Goal: Task Accomplishment & Management: Use online tool/utility

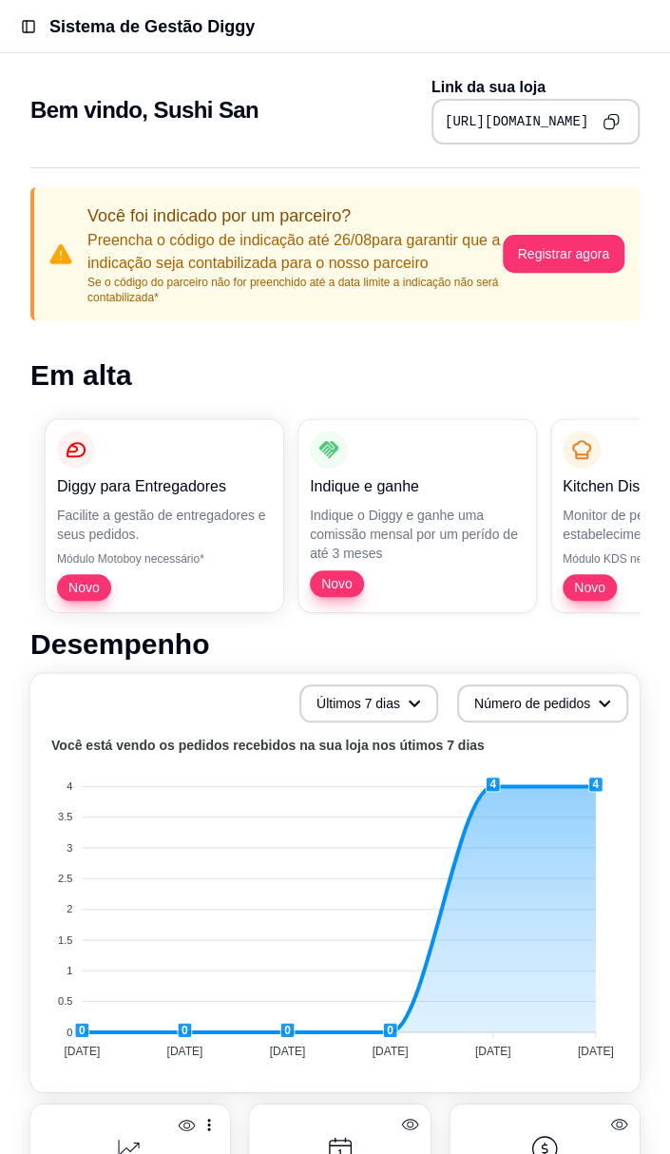
click at [612, 120] on icon "Copy to clipboard" at bounding box center [611, 121] width 17 height 17
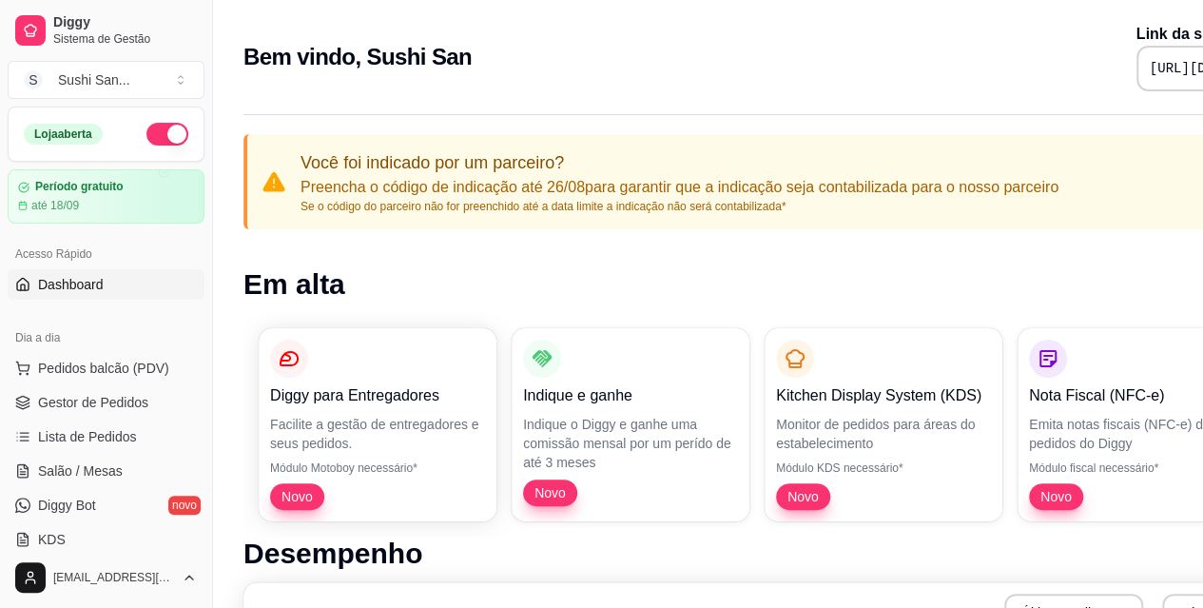
click at [100, 443] on span "Lista de Pedidos" at bounding box center [87, 436] width 99 height 19
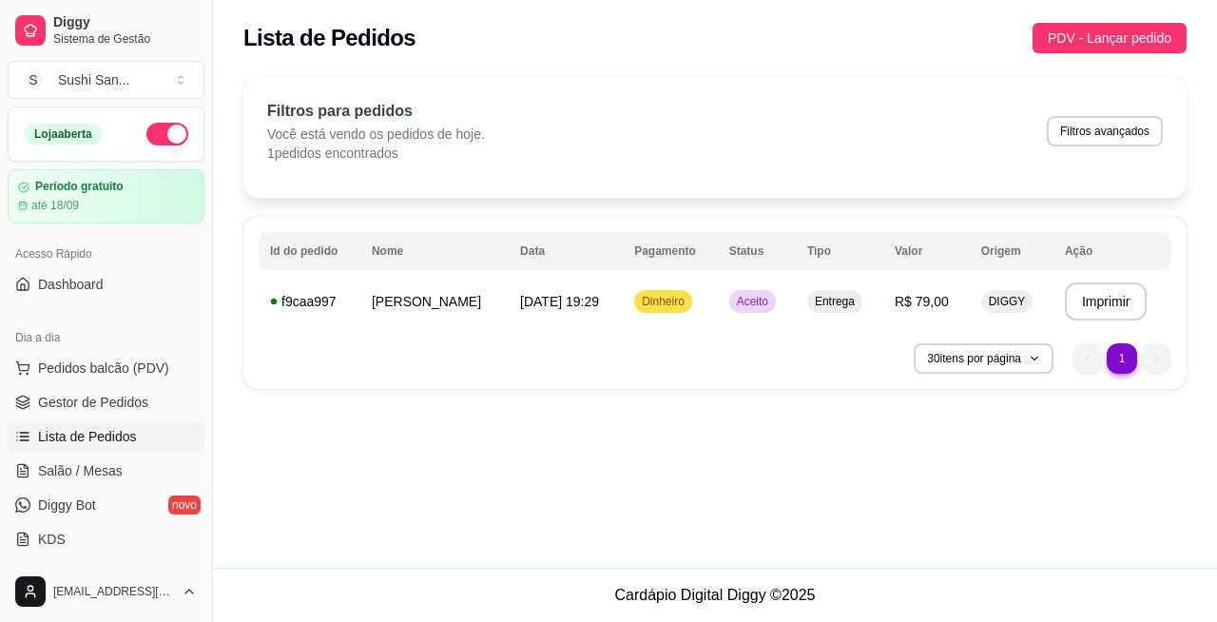
click at [684, 390] on div "**********" at bounding box center [715, 238] width 1004 height 347
click at [684, 389] on div "**********" at bounding box center [715, 238] width 1004 height 347
click at [559, 324] on td "[DATE] 19:29" at bounding box center [566, 301] width 114 height 53
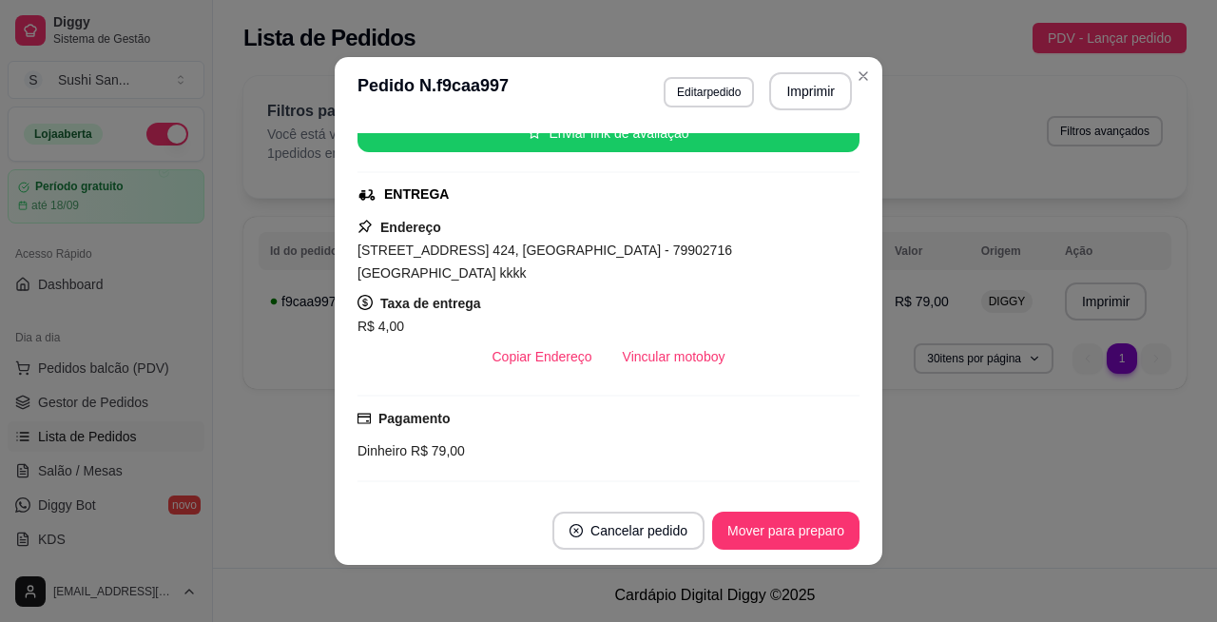
scroll to position [259, 0]
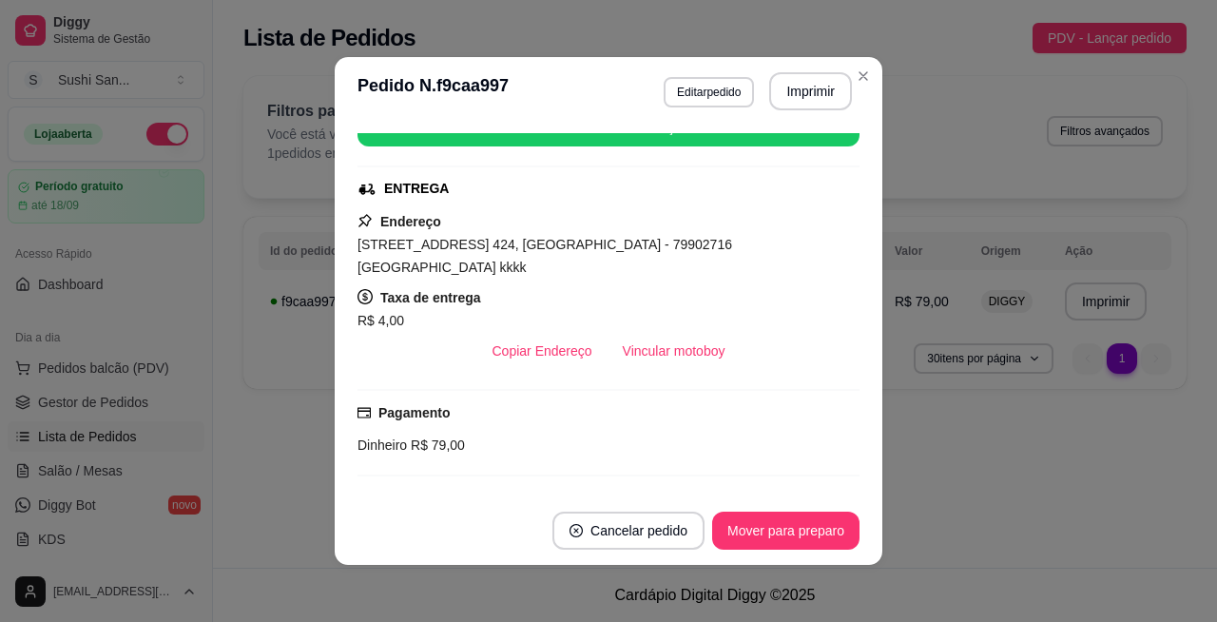
click at [684, 468] on div "**********" at bounding box center [715, 284] width 1004 height 568
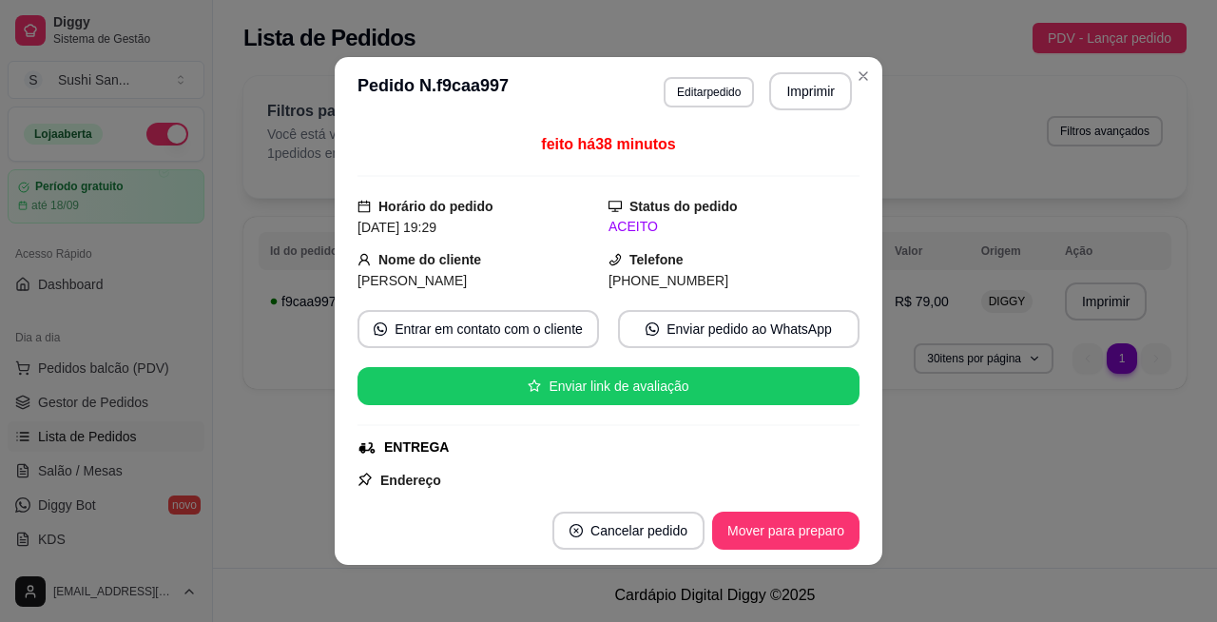
click at [684, 540] on button "Mover para preparo" at bounding box center [785, 530] width 147 height 38
click at [684, 534] on button "Mover para entrega" at bounding box center [786, 530] width 143 height 37
click at [684, 72] on div "**********" at bounding box center [715, 238] width 1004 height 347
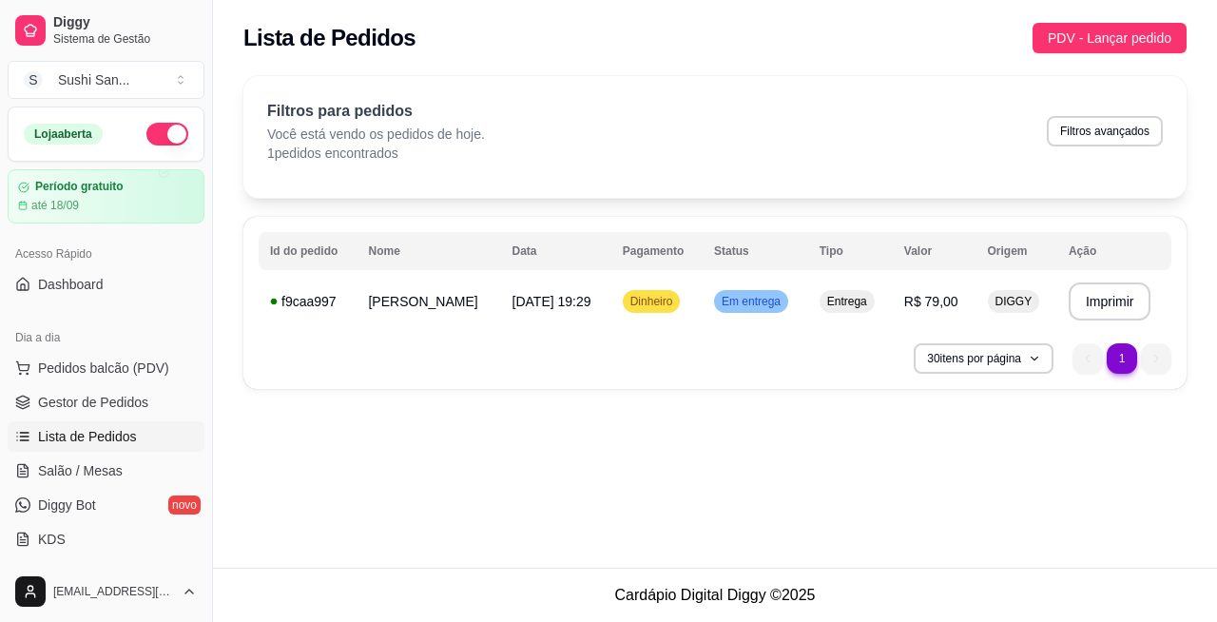
click at [684, 347] on div "30 itens por página 1 1" at bounding box center [715, 358] width 913 height 30
click at [637, 326] on td "Dinheiro" at bounding box center [656, 301] width 91 height 53
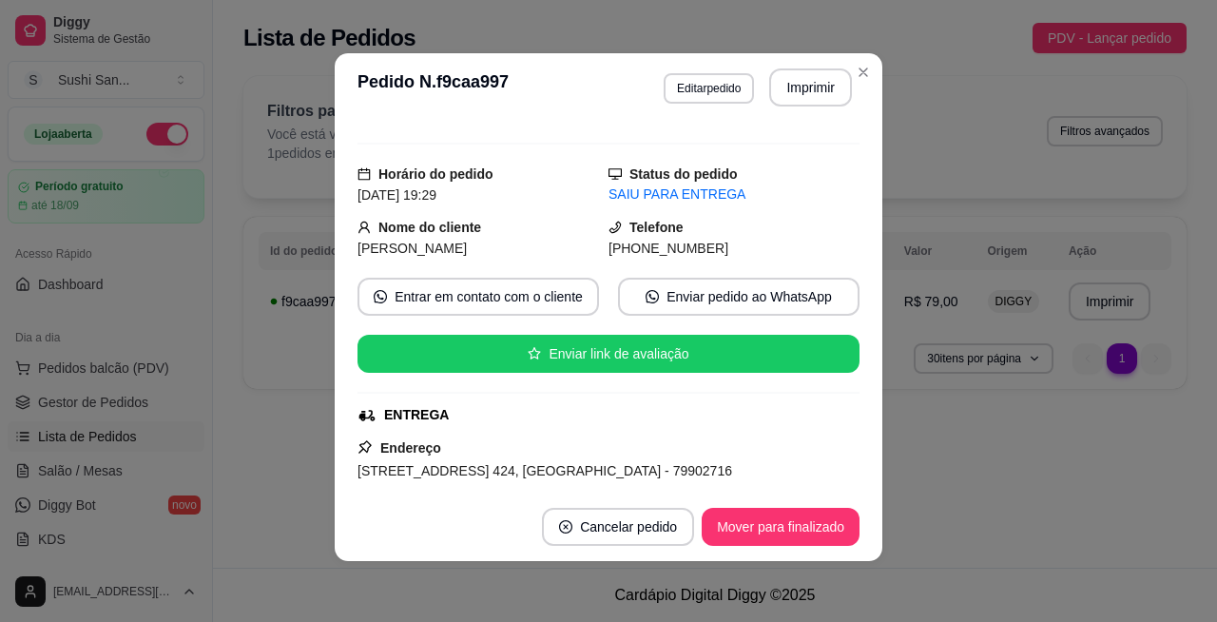
scroll to position [0, 0]
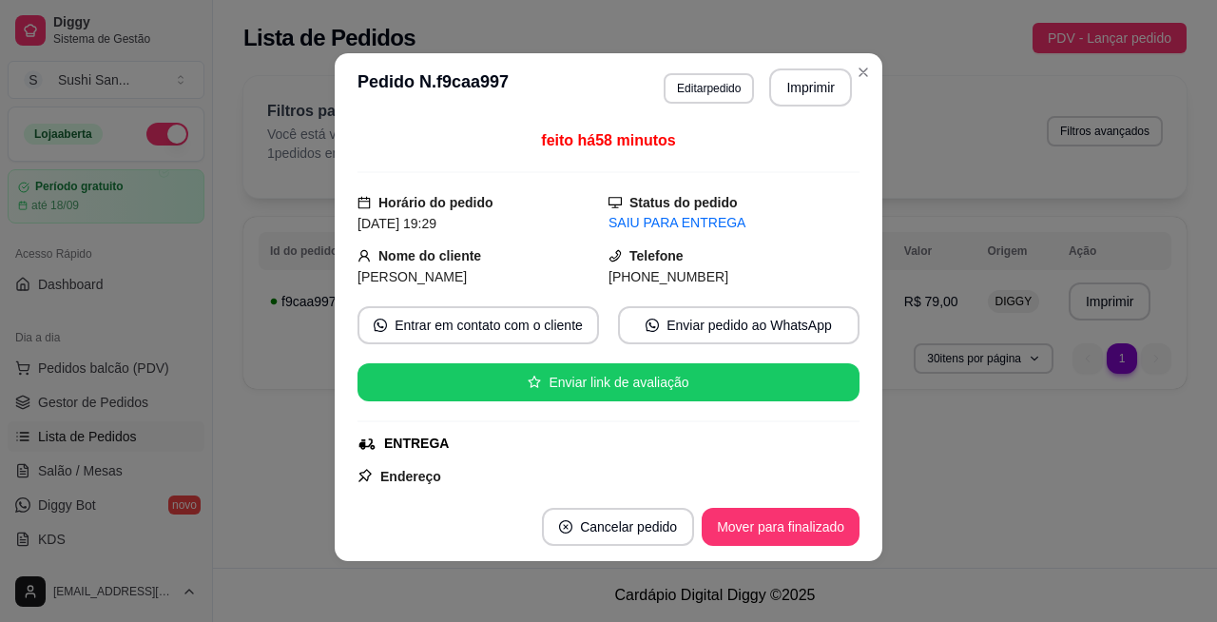
click at [684, 65] on div "**********" at bounding box center [715, 238] width 1004 height 347
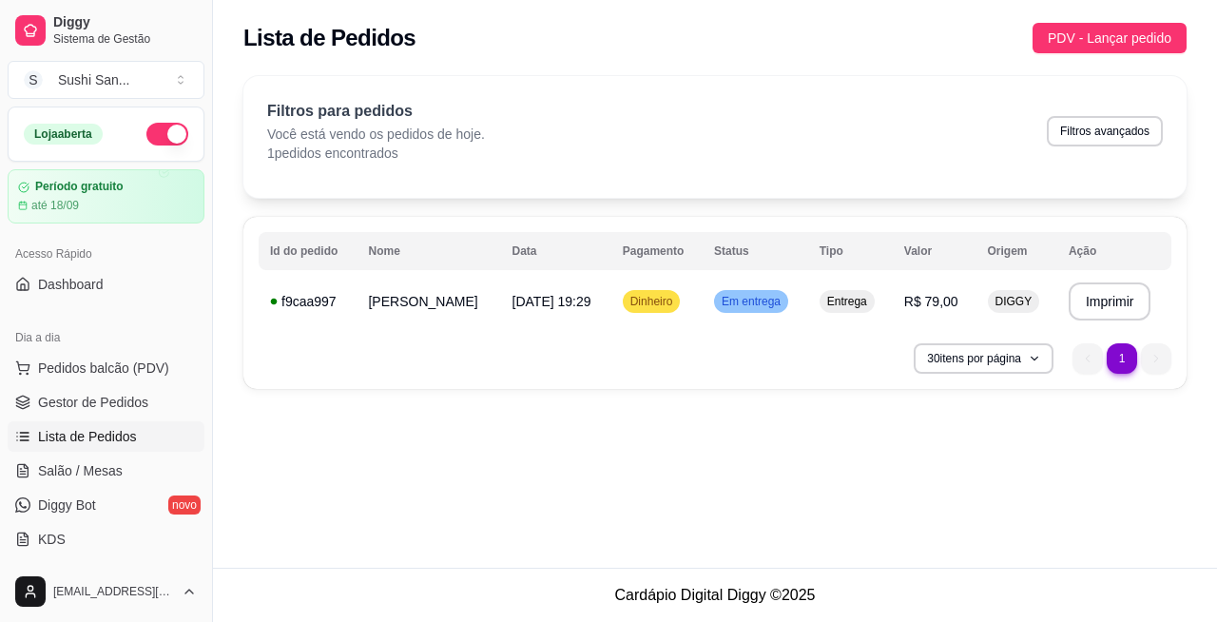
click at [63, 505] on span "Diggy Bot" at bounding box center [67, 504] width 58 height 19
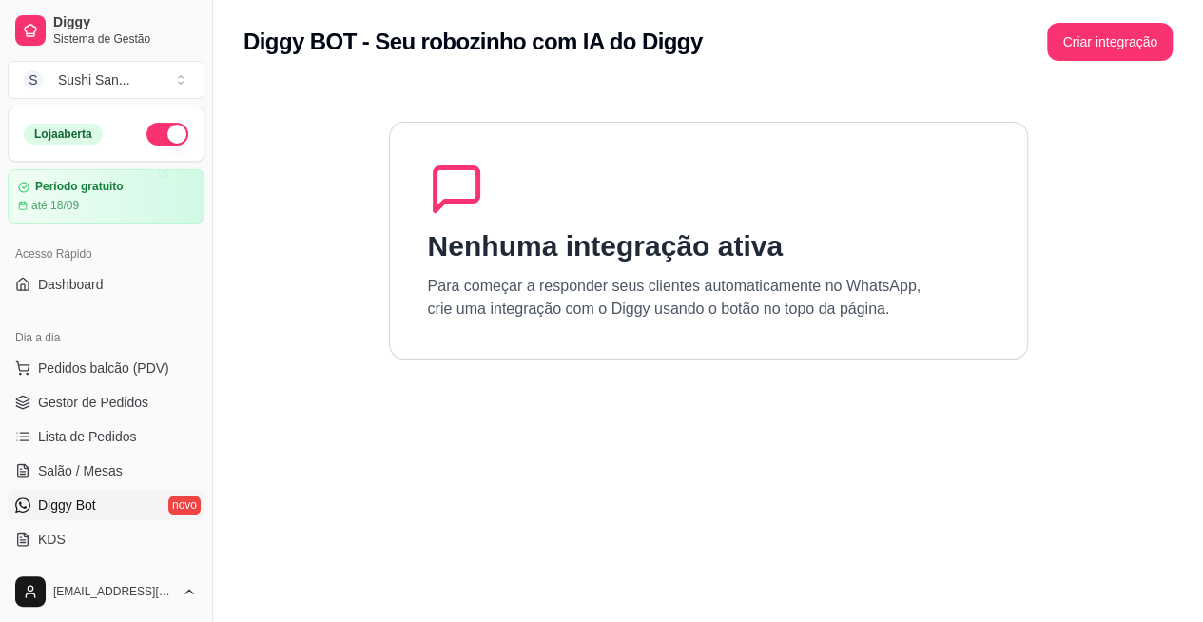
click at [684, 42] on button "Criar integração" at bounding box center [1109, 42] width 125 height 38
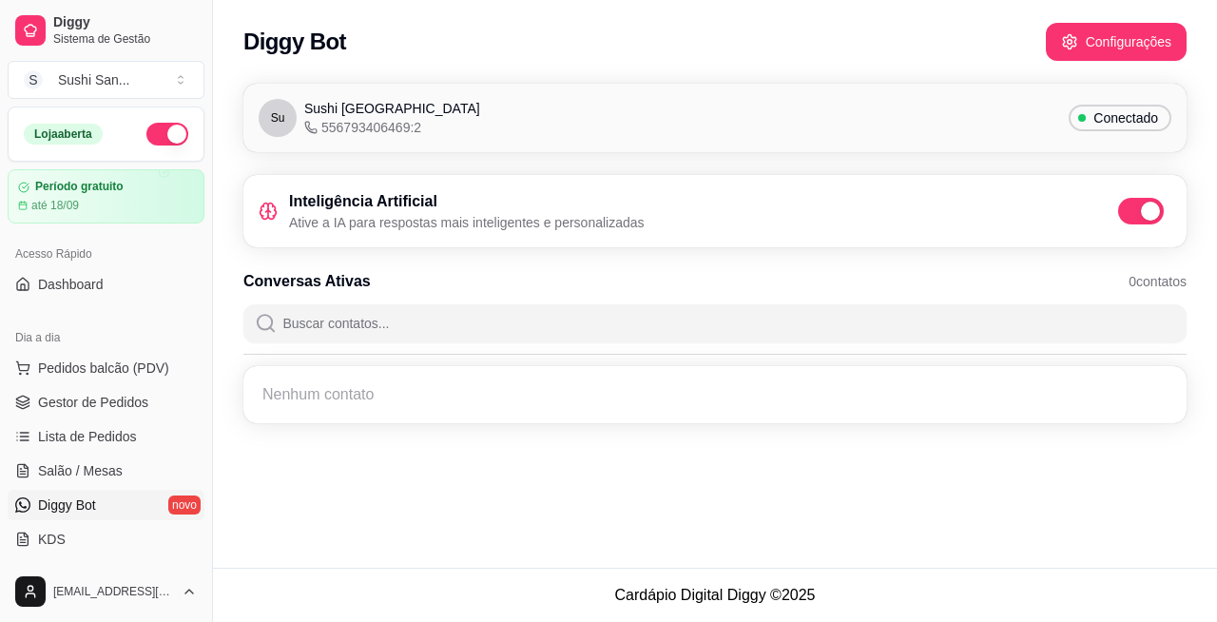
click at [64, 369] on span "Pedidos balcão (PDV)" at bounding box center [103, 367] width 131 height 19
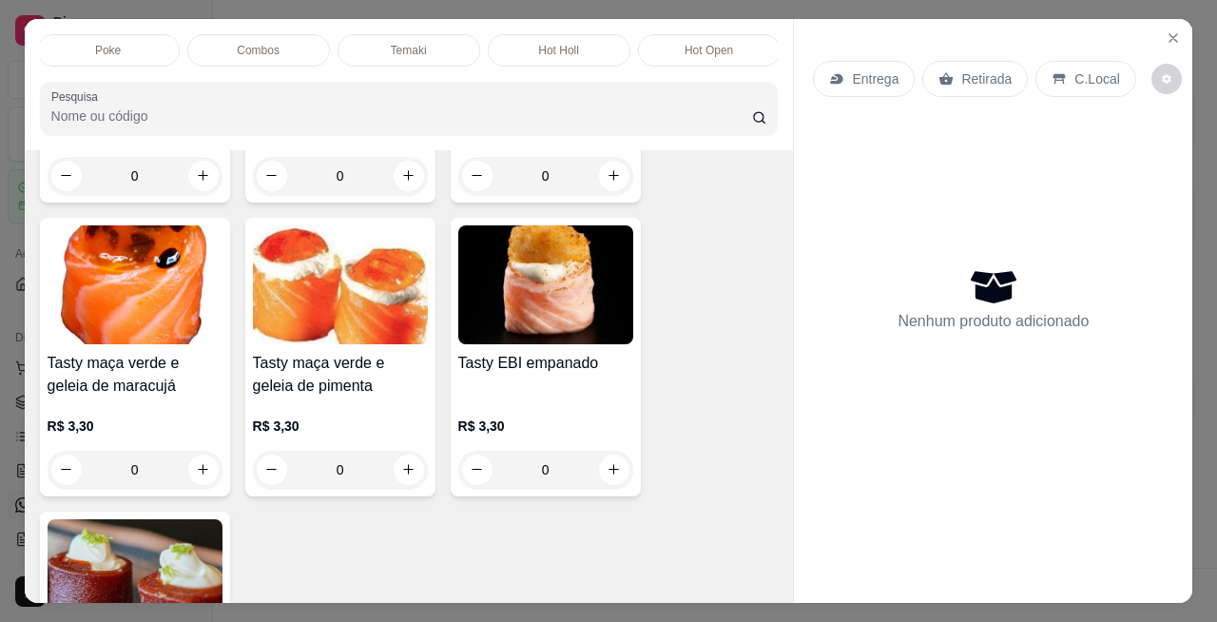
scroll to position [0, 1206]
click at [250, 43] on p "Combos" at bounding box center [257, 50] width 43 height 15
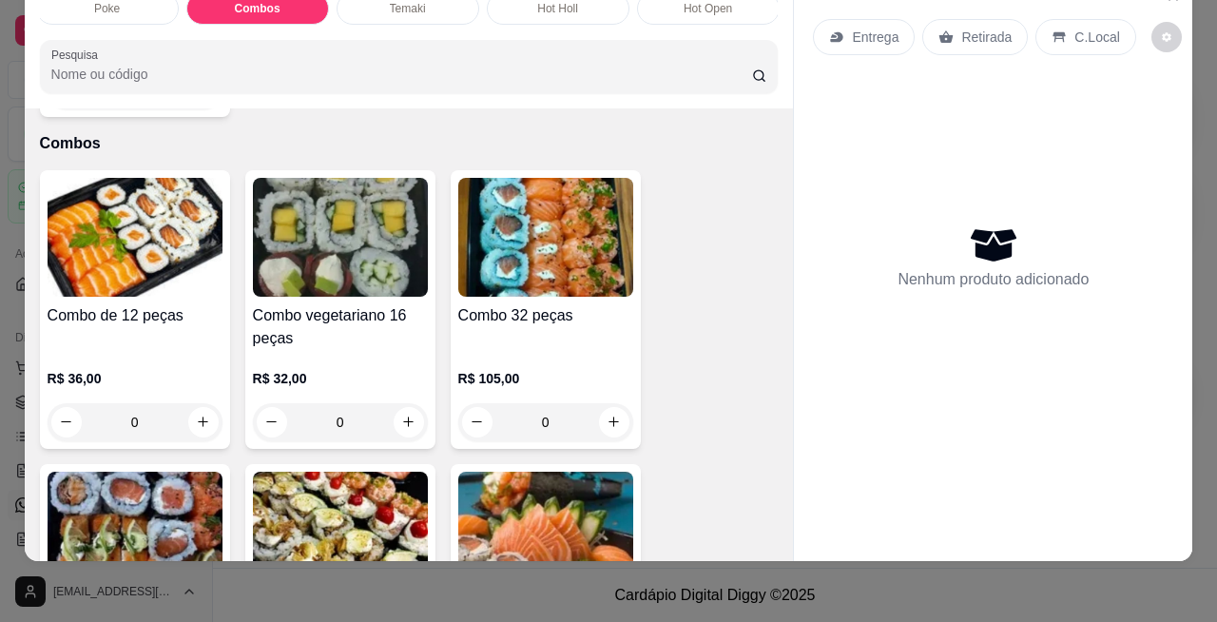
click at [188, 403] on div "0" at bounding box center [135, 422] width 175 height 38
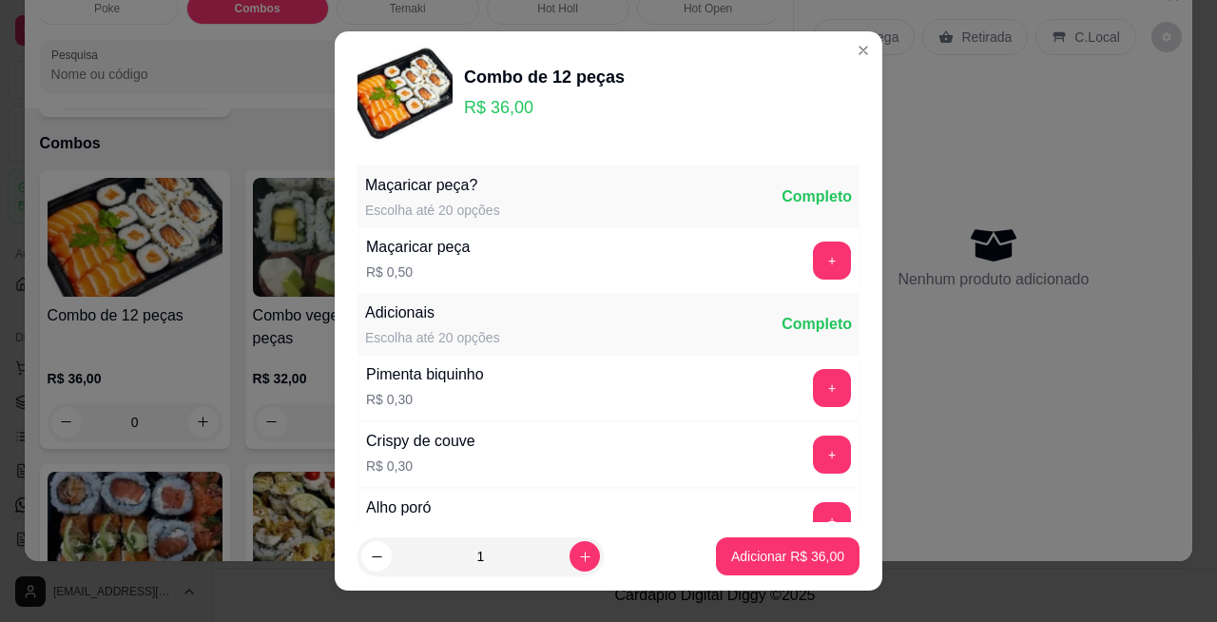
click at [684, 561] on p "Adicionar R$ 36,00" at bounding box center [787, 556] width 113 height 19
type input "1"
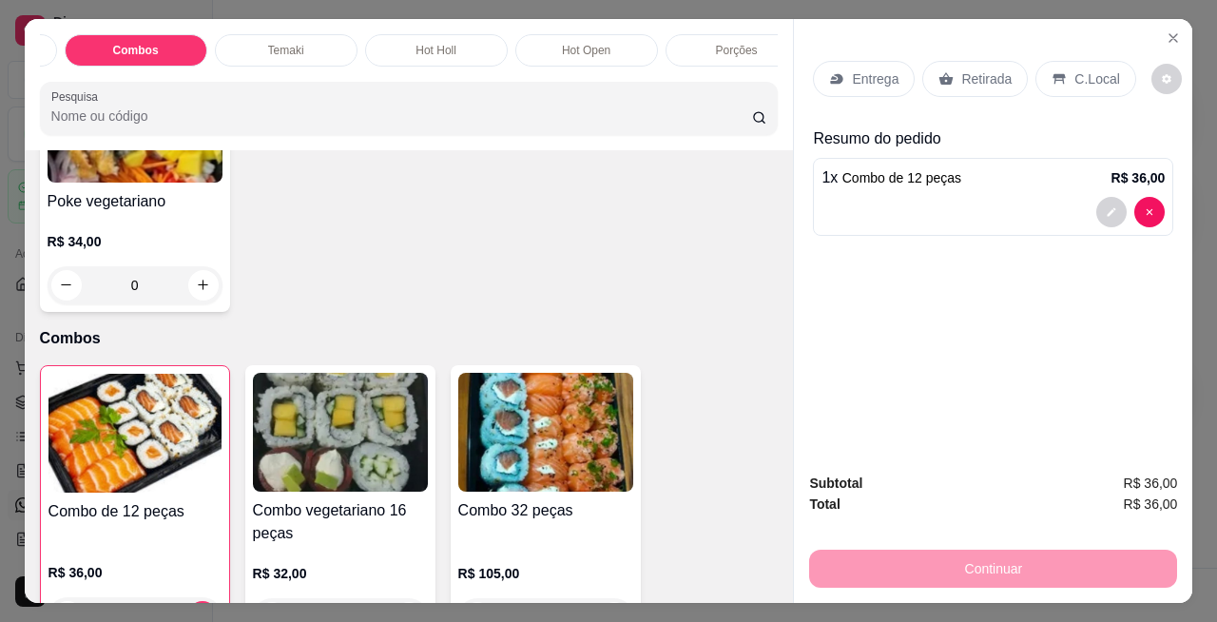
scroll to position [0, 1421]
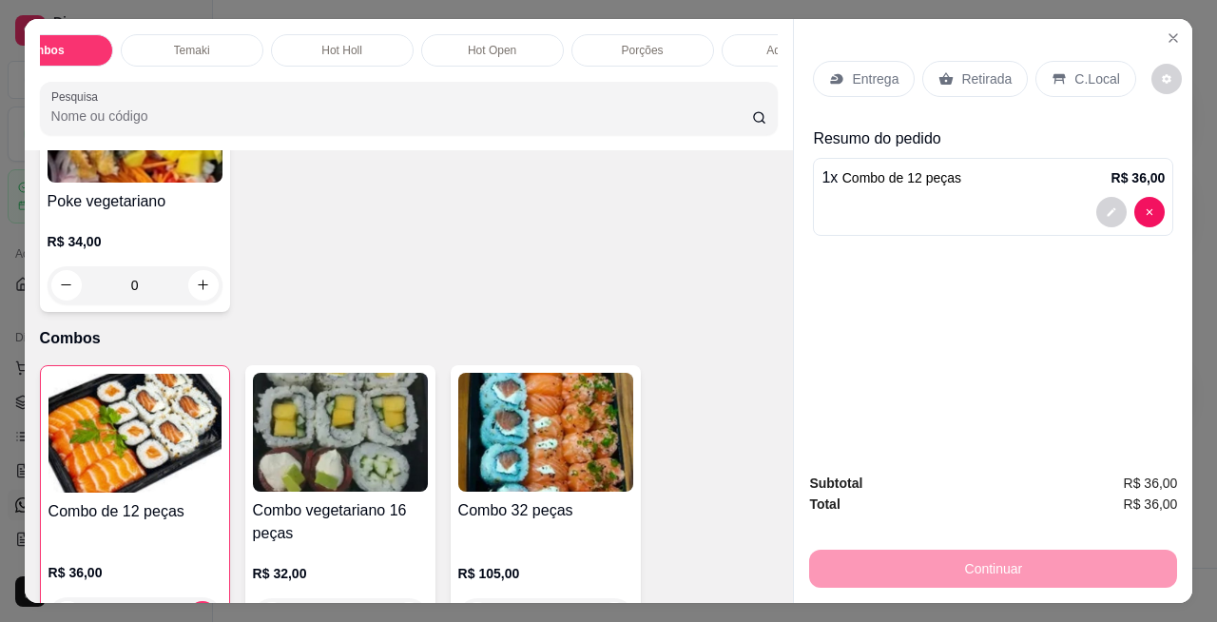
click at [322, 46] on p "Hot Holl" at bounding box center [341, 50] width 41 height 15
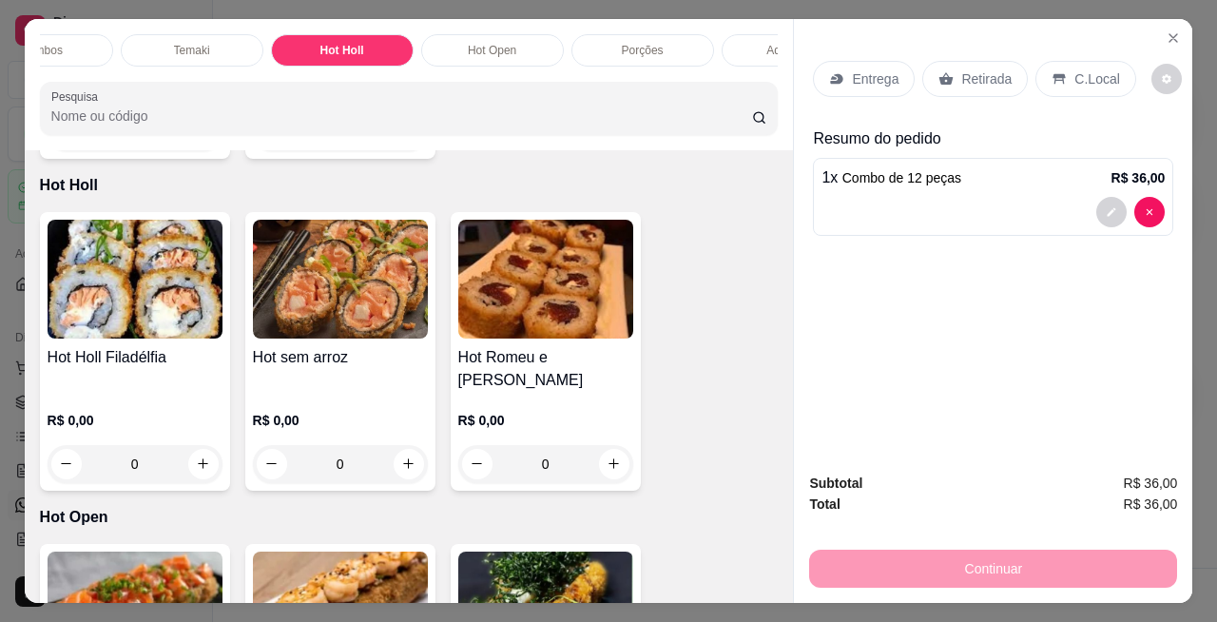
scroll to position [49, 0]
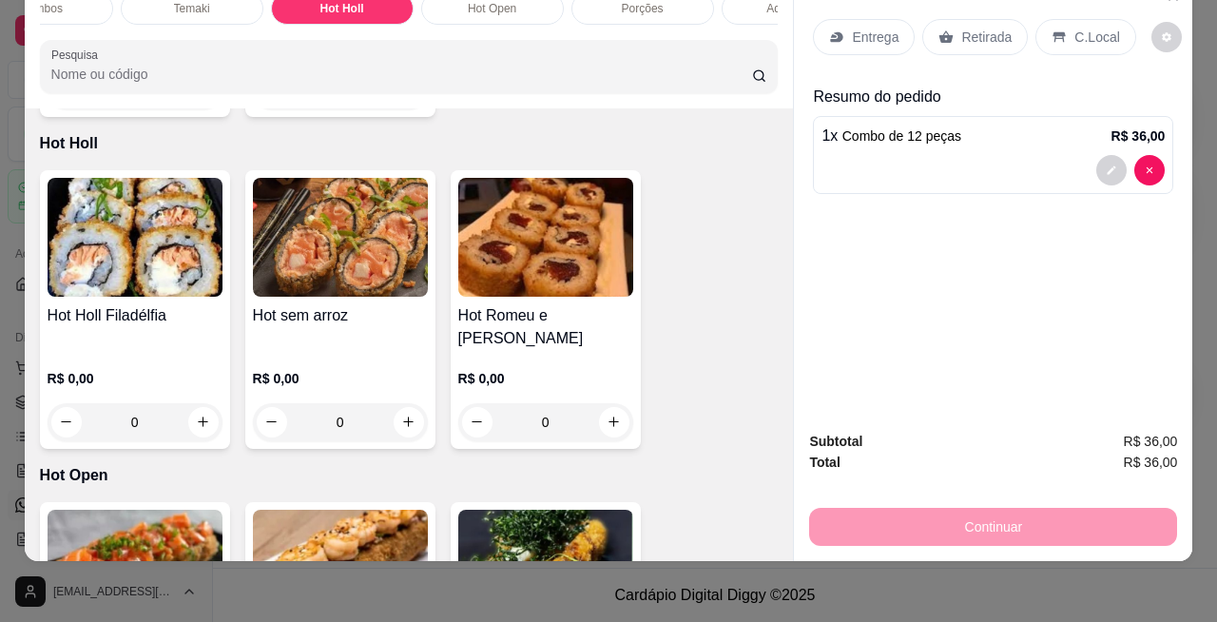
click at [396, 403] on div "0" at bounding box center [340, 422] width 175 height 38
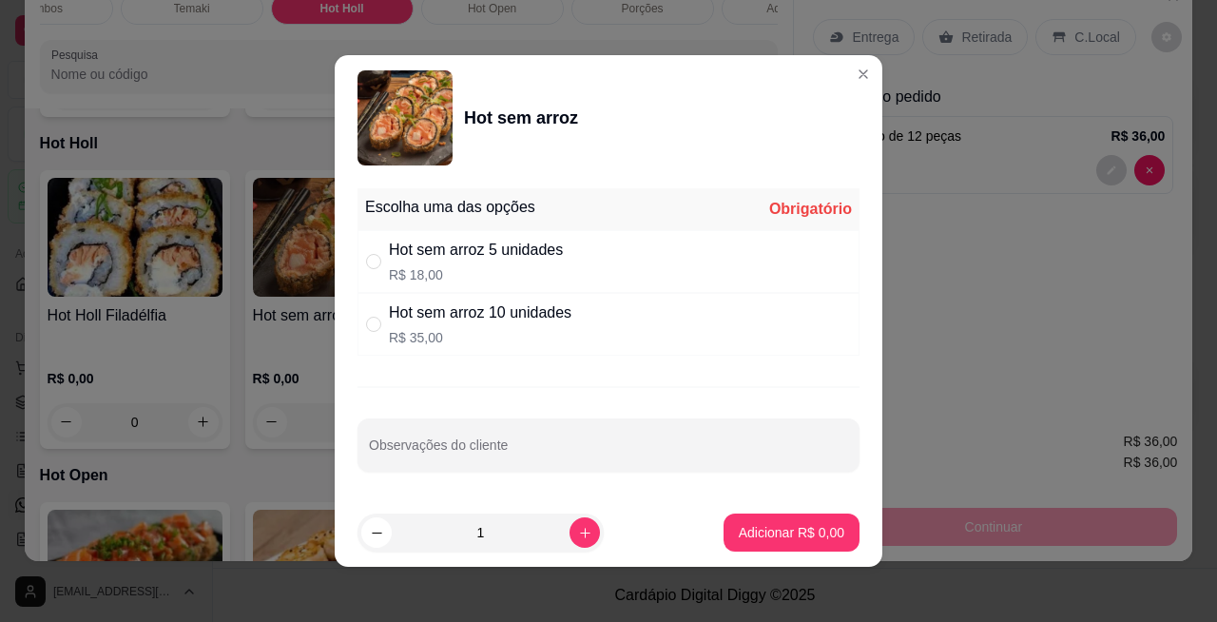
click at [366, 269] on input "" at bounding box center [373, 261] width 15 height 15
radio input "true"
click at [684, 536] on p "Adicionar R$ 18,00" at bounding box center [787, 532] width 113 height 19
type input "1"
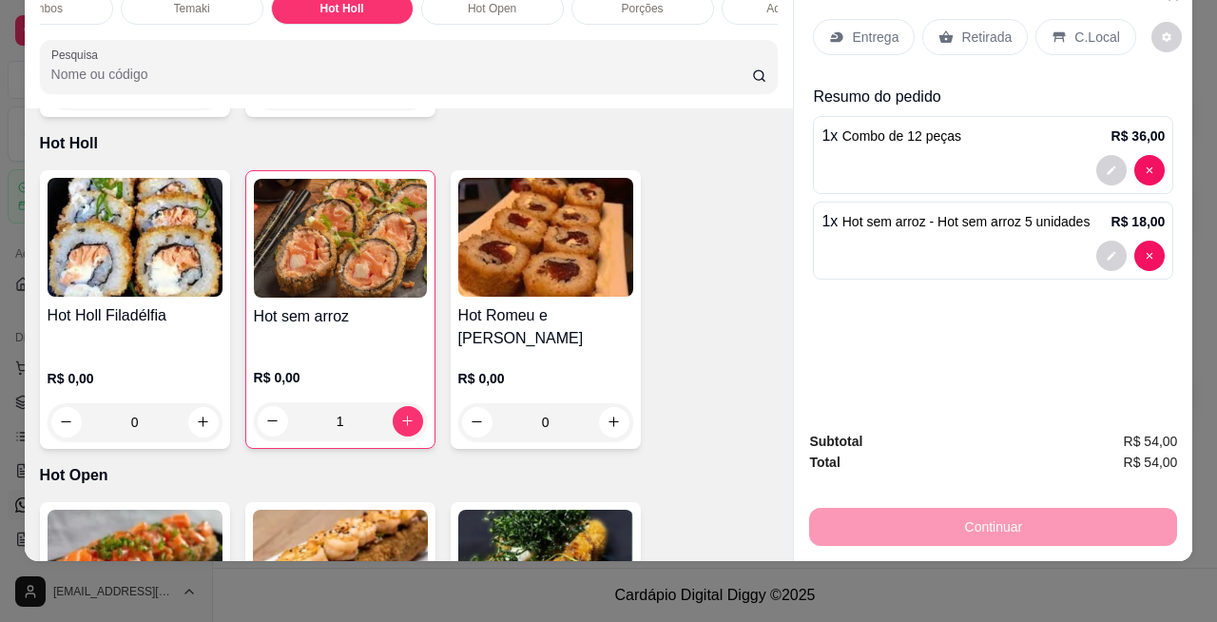
click at [684, 28] on p "Entrega" at bounding box center [875, 37] width 47 height 19
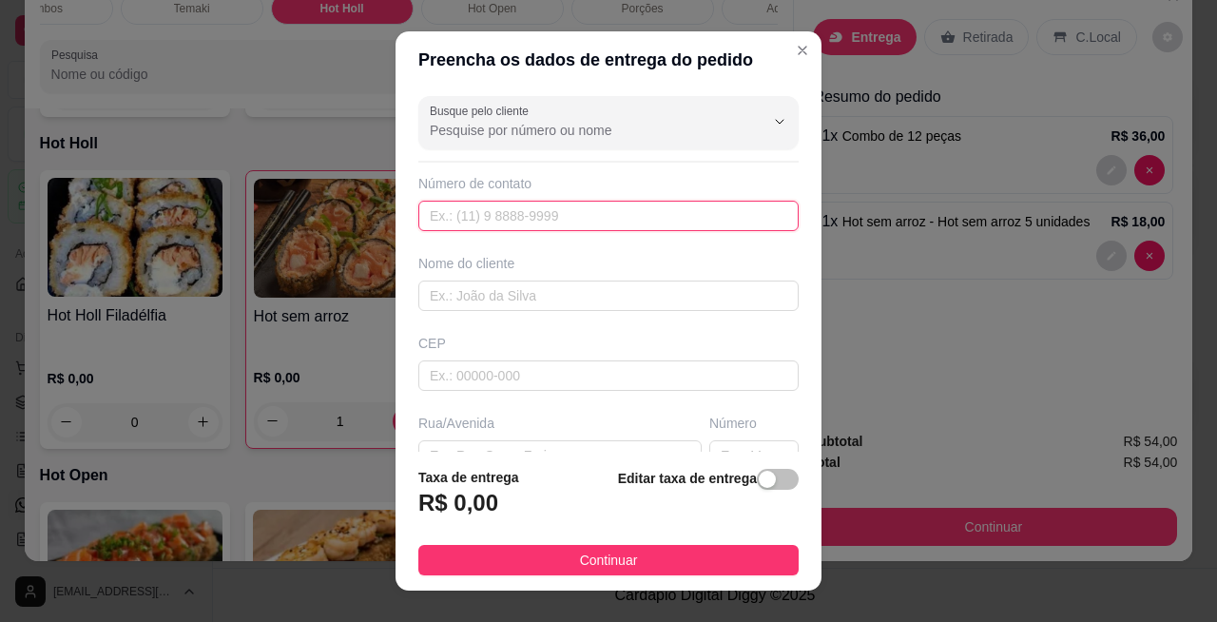
click at [616, 211] on input "text" at bounding box center [608, 216] width 380 height 30
type input "[PHONE_NUMBER]"
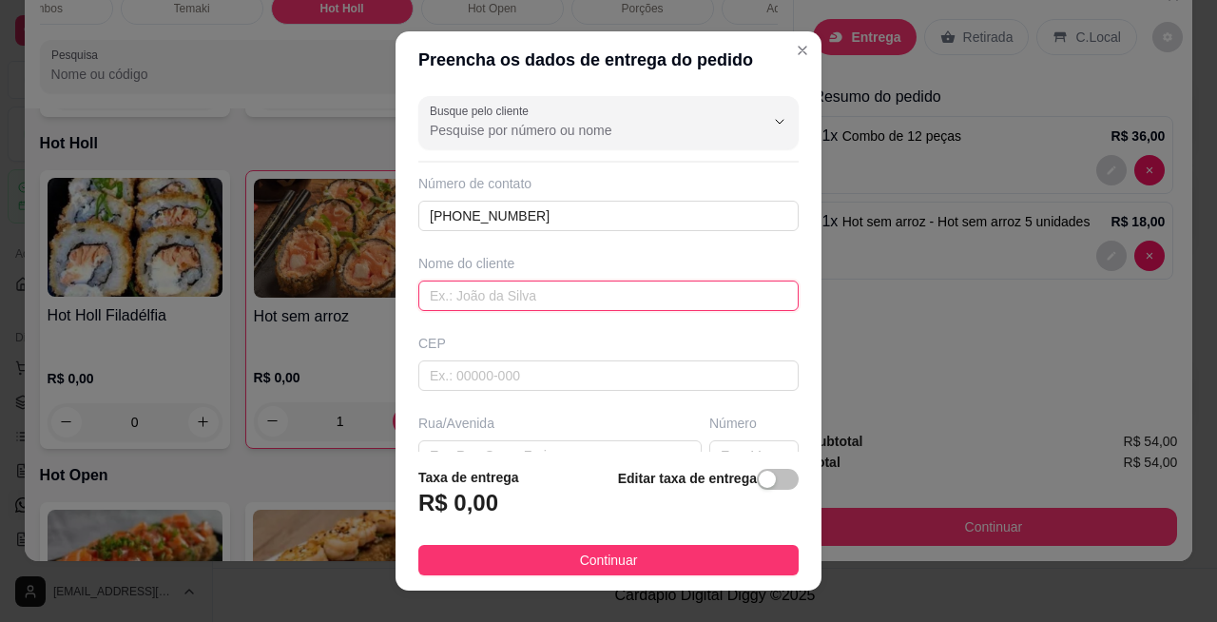
click at [658, 297] on input "text" at bounding box center [608, 295] width 380 height 30
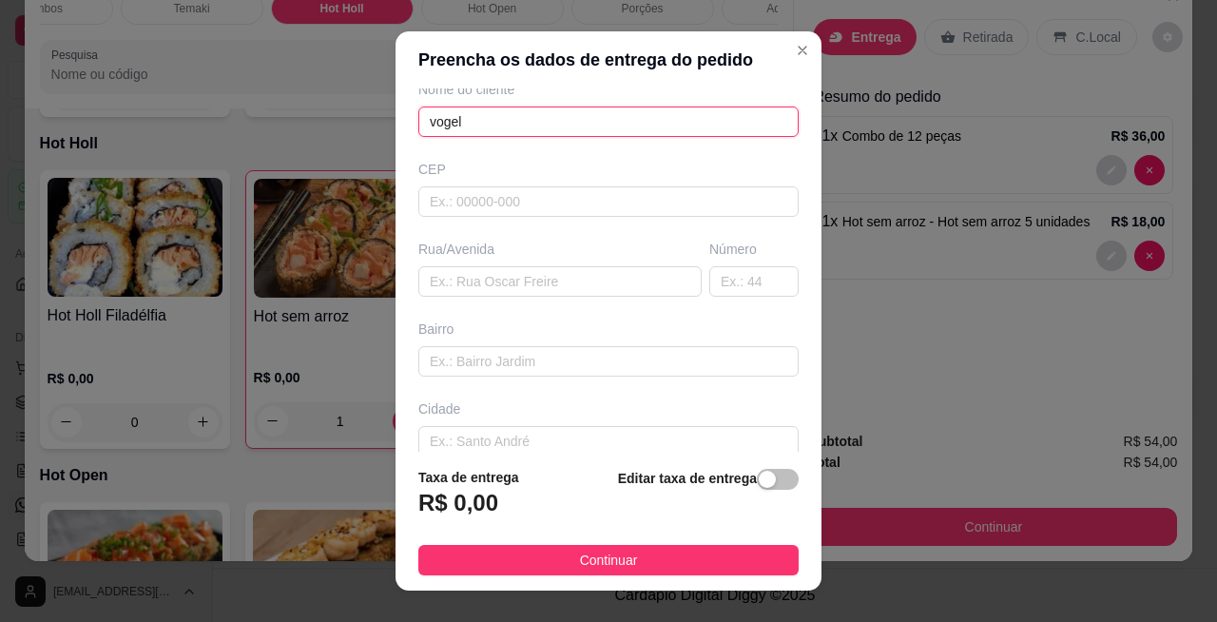
scroll to position [194, 0]
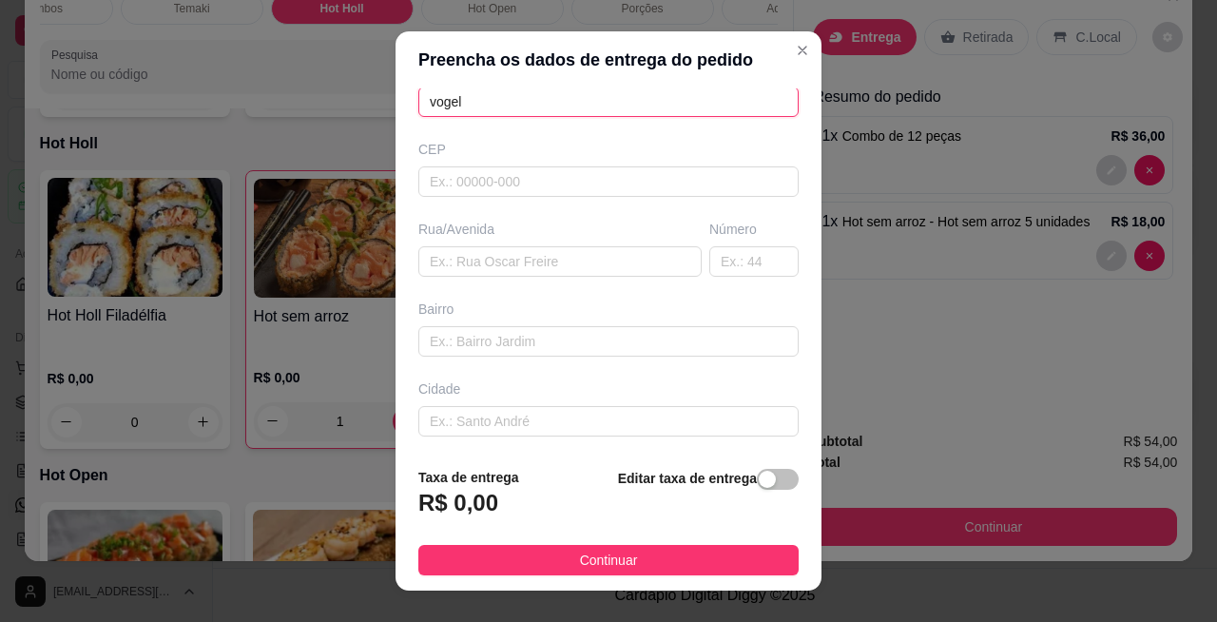
type input "vogel"
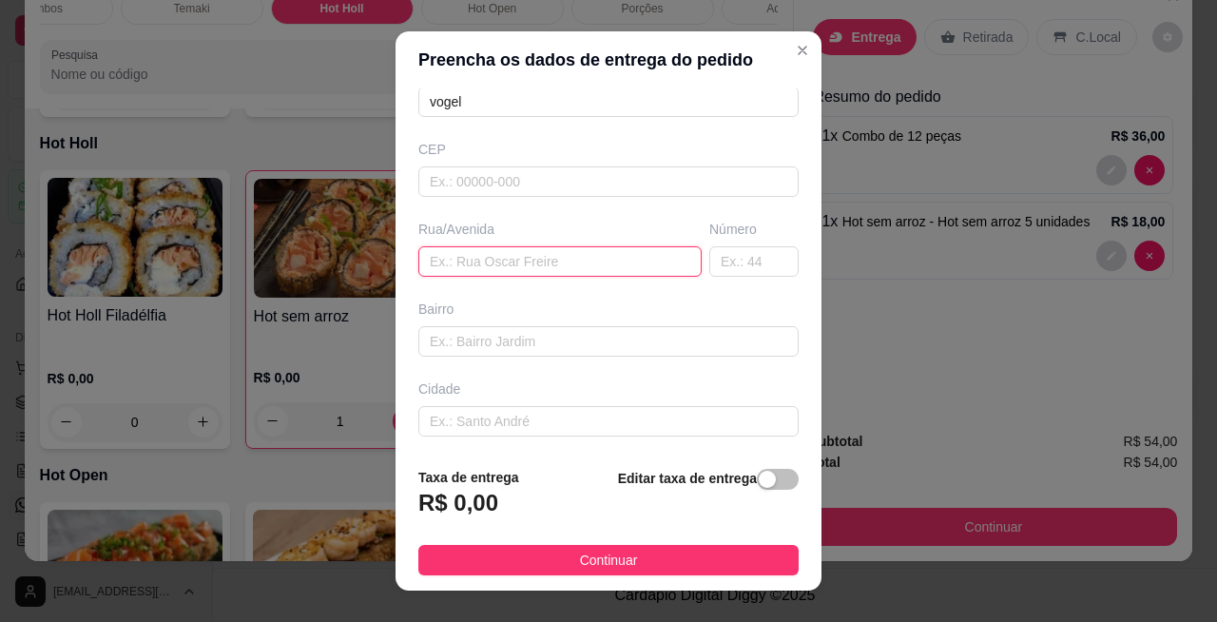
click at [617, 266] on input "text" at bounding box center [559, 261] width 283 height 30
type input "[DATE]"
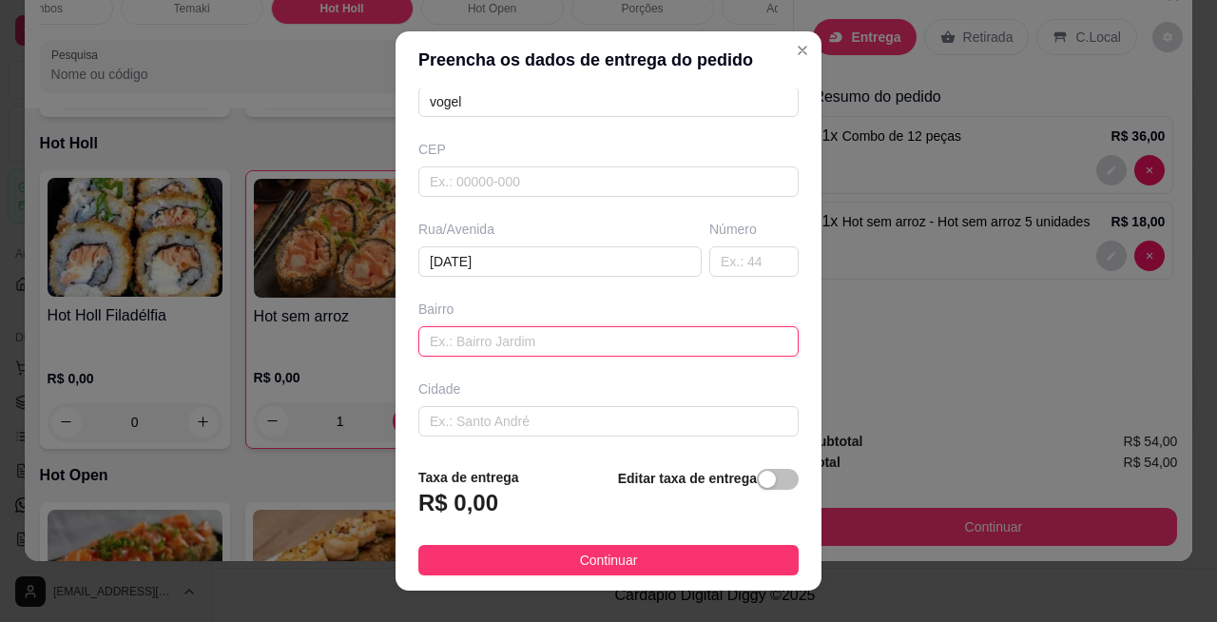
click at [588, 337] on input "text" at bounding box center [608, 341] width 380 height 30
type input "e"
type input "Centro"
click at [684, 254] on input "text" at bounding box center [753, 261] width 89 height 30
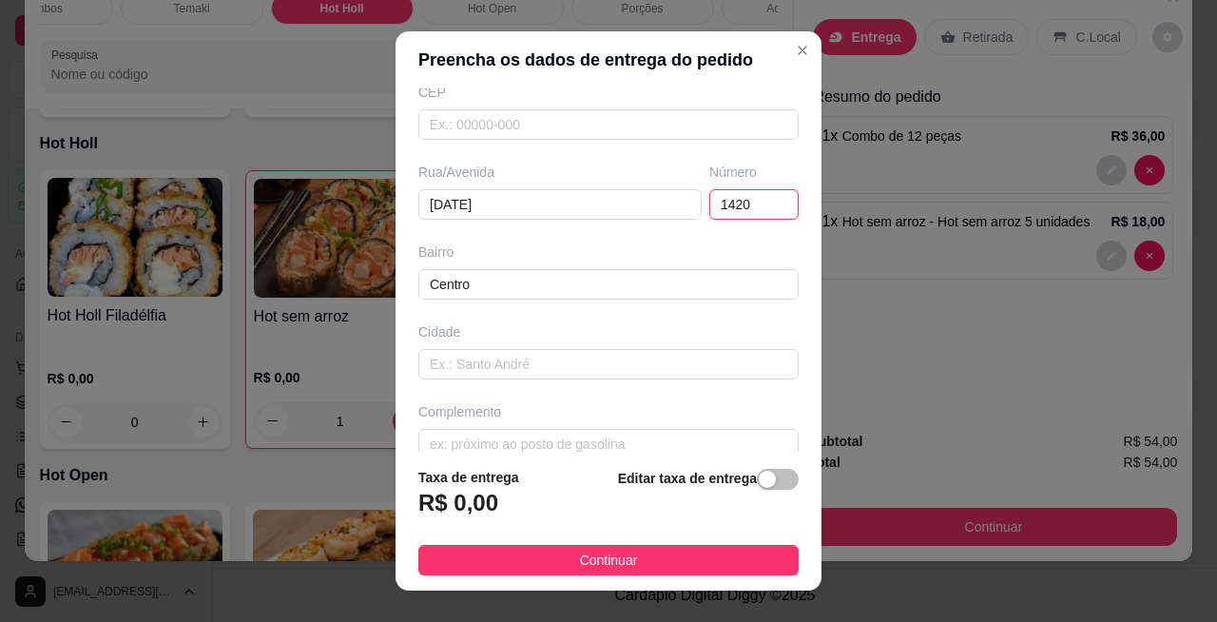
scroll to position [272, 0]
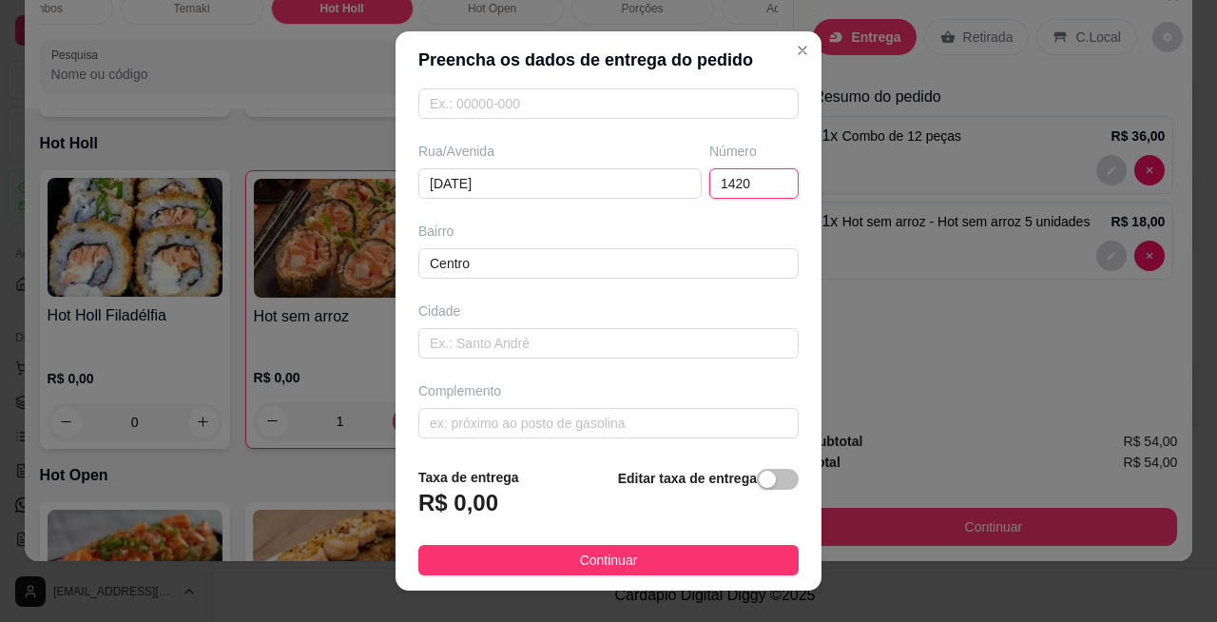
type input "1420"
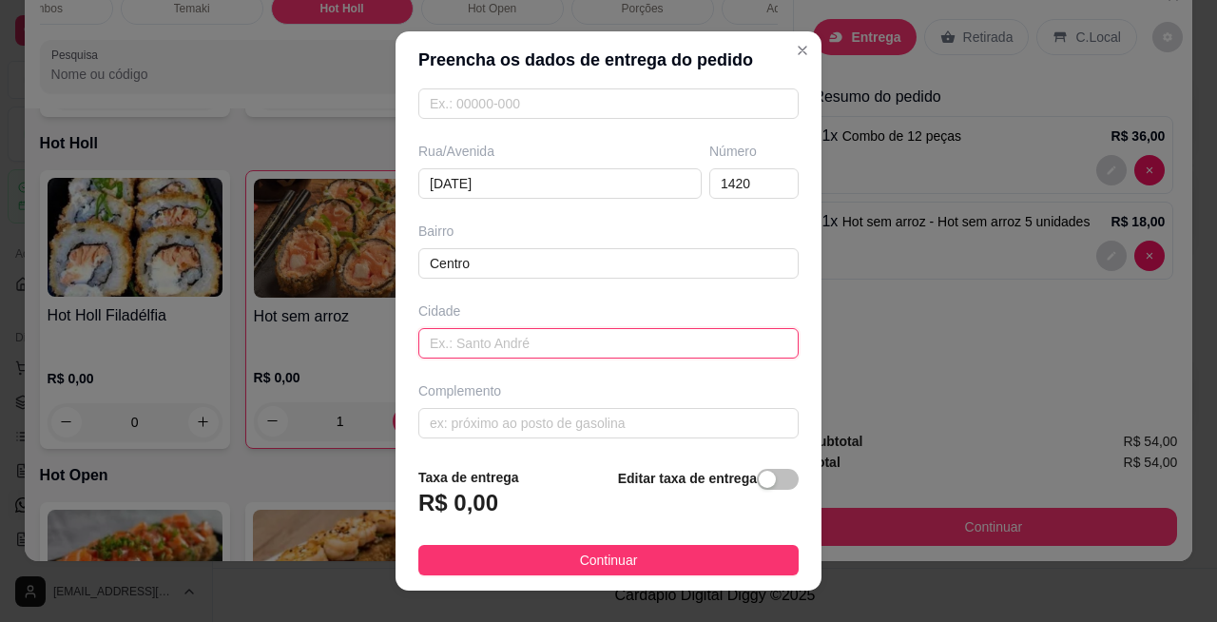
click at [634, 333] on input "text" at bounding box center [608, 343] width 380 height 30
type input "ponta pora"
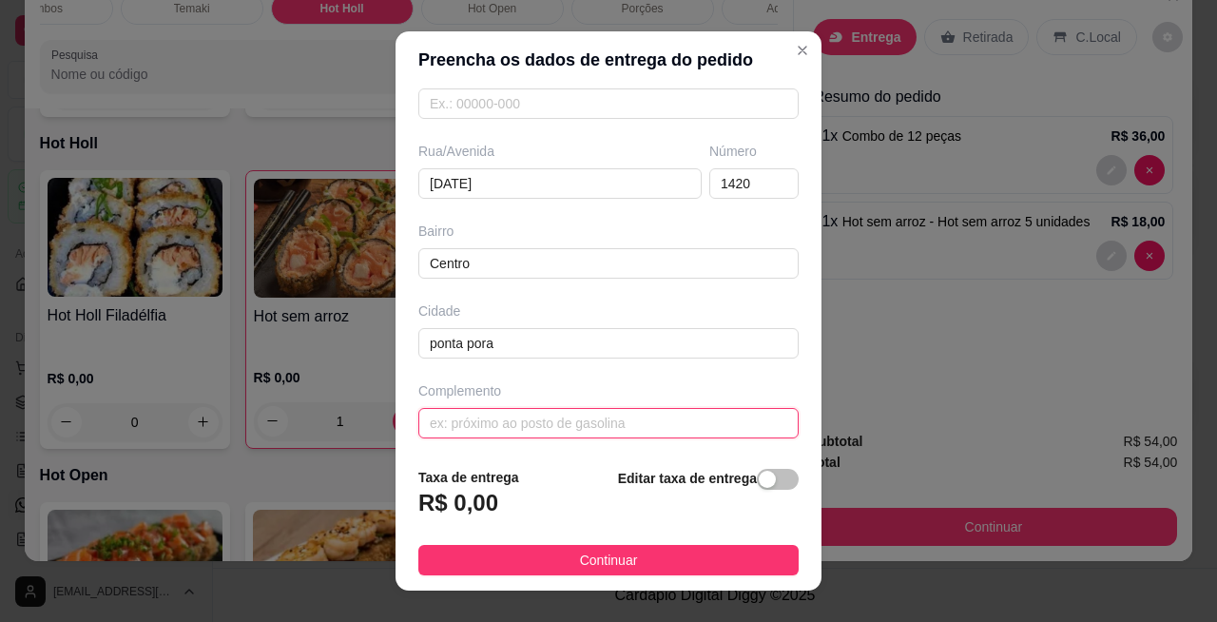
click at [660, 413] on input "text" at bounding box center [608, 423] width 380 height 30
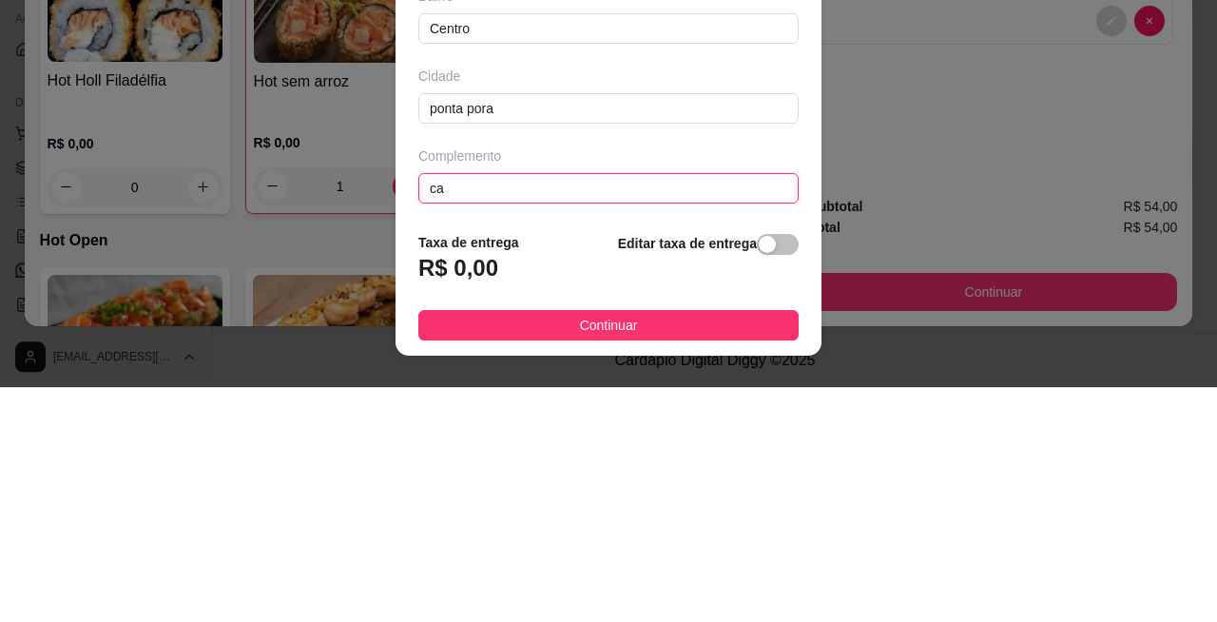
type input "c"
click at [684, 479] on span "button" at bounding box center [778, 479] width 42 height 21
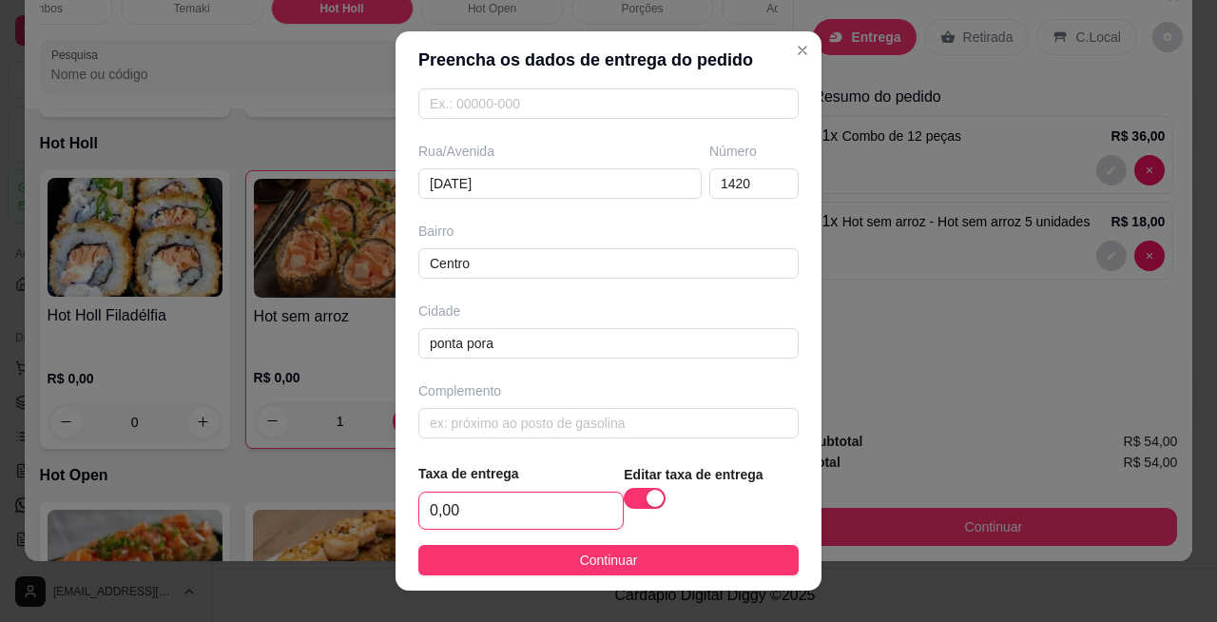
click at [449, 517] on input "0,00" at bounding box center [520, 510] width 203 height 36
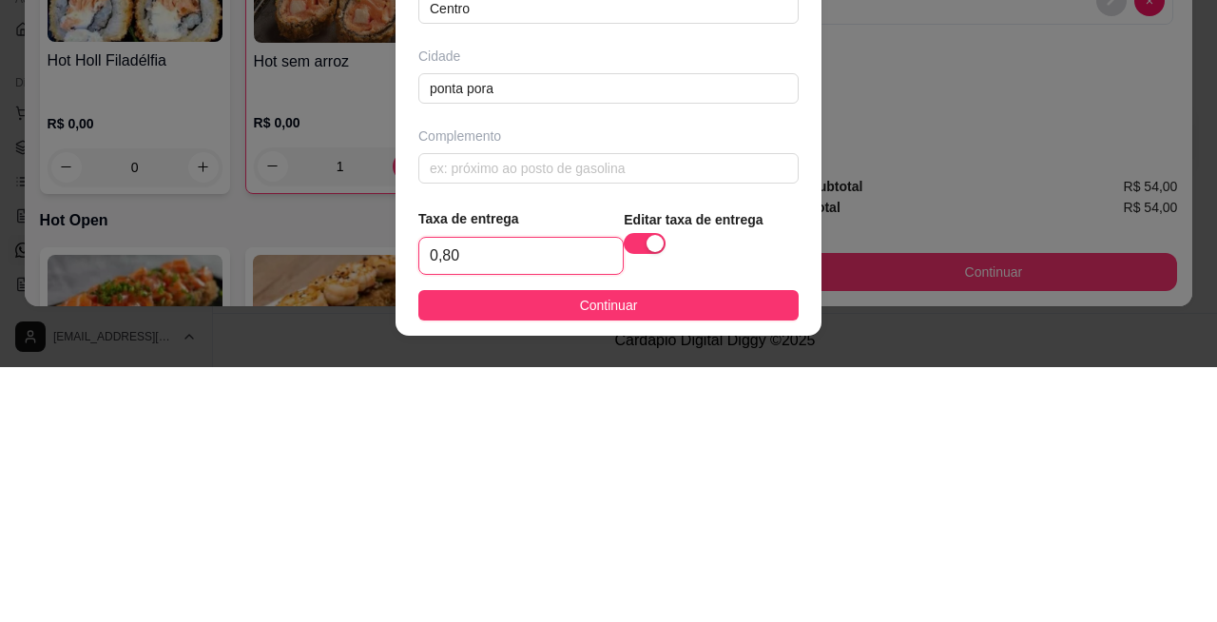
type input "8,00"
click at [684, 562] on button "Continuar" at bounding box center [608, 560] width 380 height 30
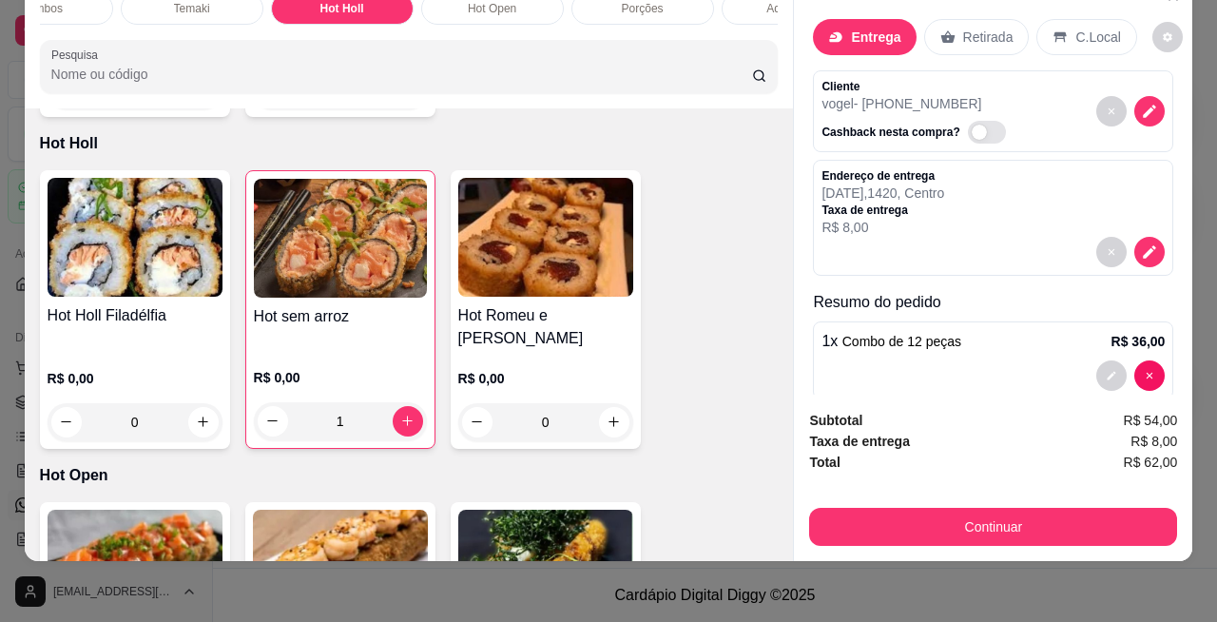
scroll to position [112, 0]
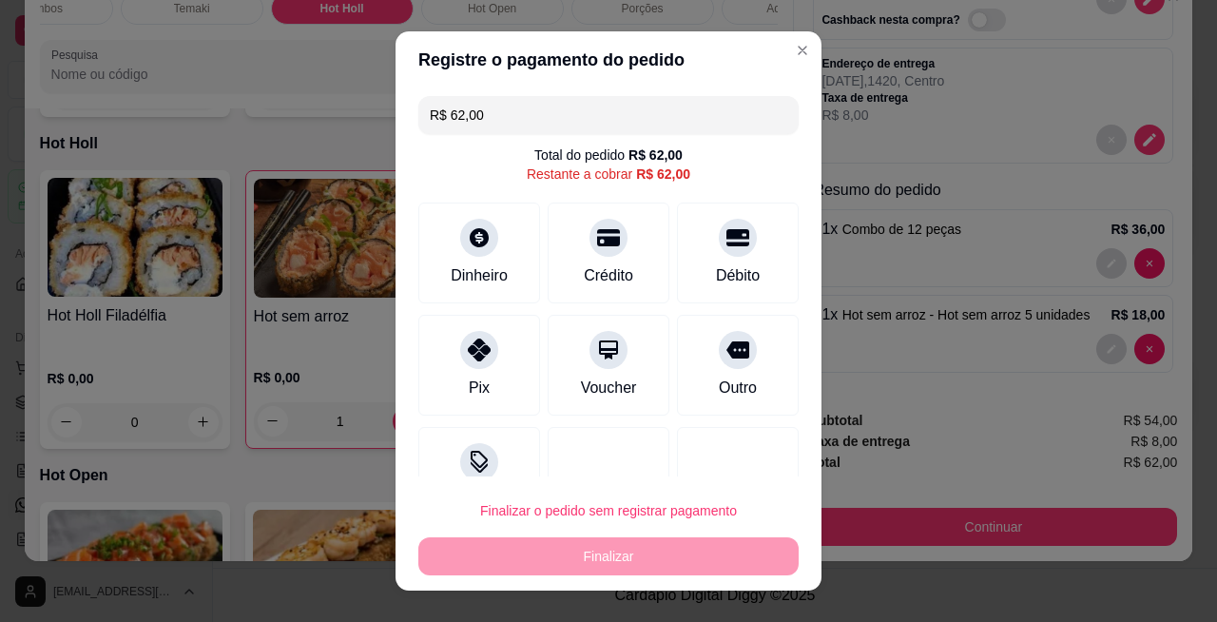
click at [468, 354] on icon at bounding box center [479, 349] width 23 height 23
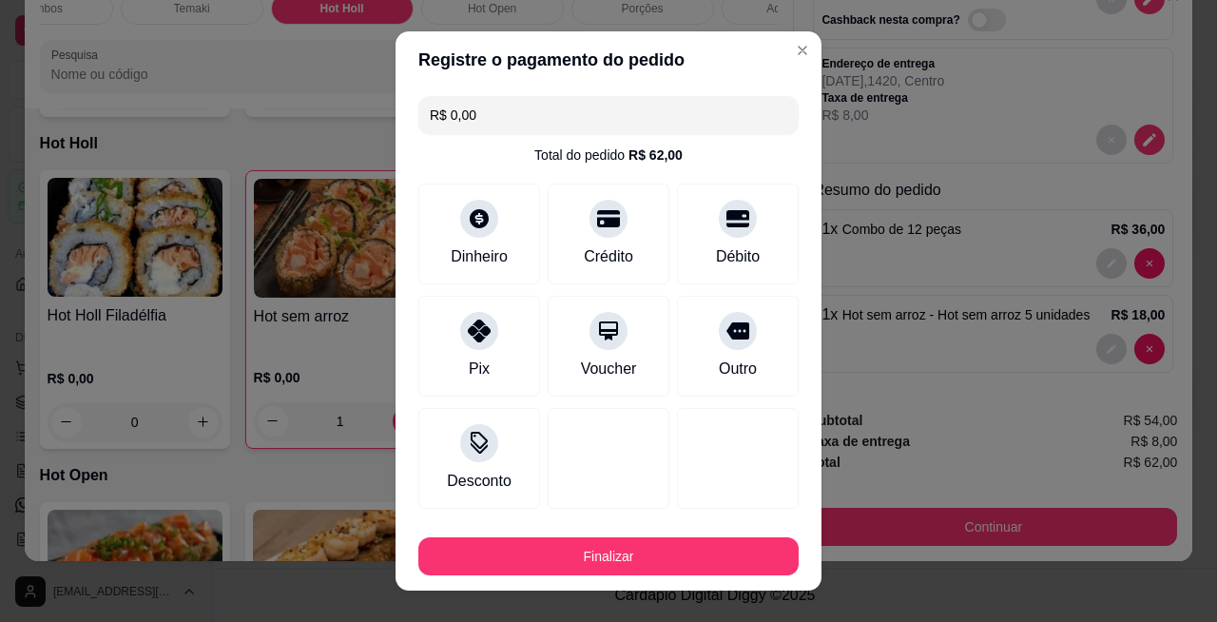
type input "R$ 0,00"
click at [684, 559] on button "Finalizar" at bounding box center [608, 556] width 380 height 38
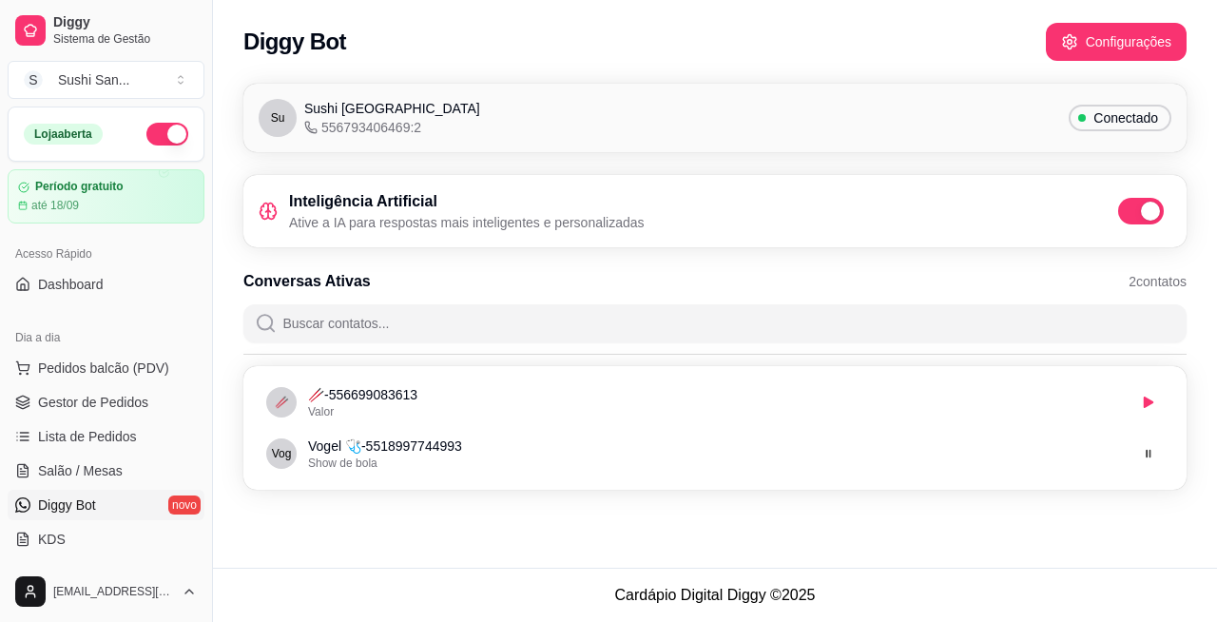
click at [684, 400] on icon "button" at bounding box center [1148, 401] width 11 height 11
click at [684, 209] on div "Inteligência Artificial Ative a IA para respostas mais inteligentes e personali…" at bounding box center [715, 211] width 913 height 42
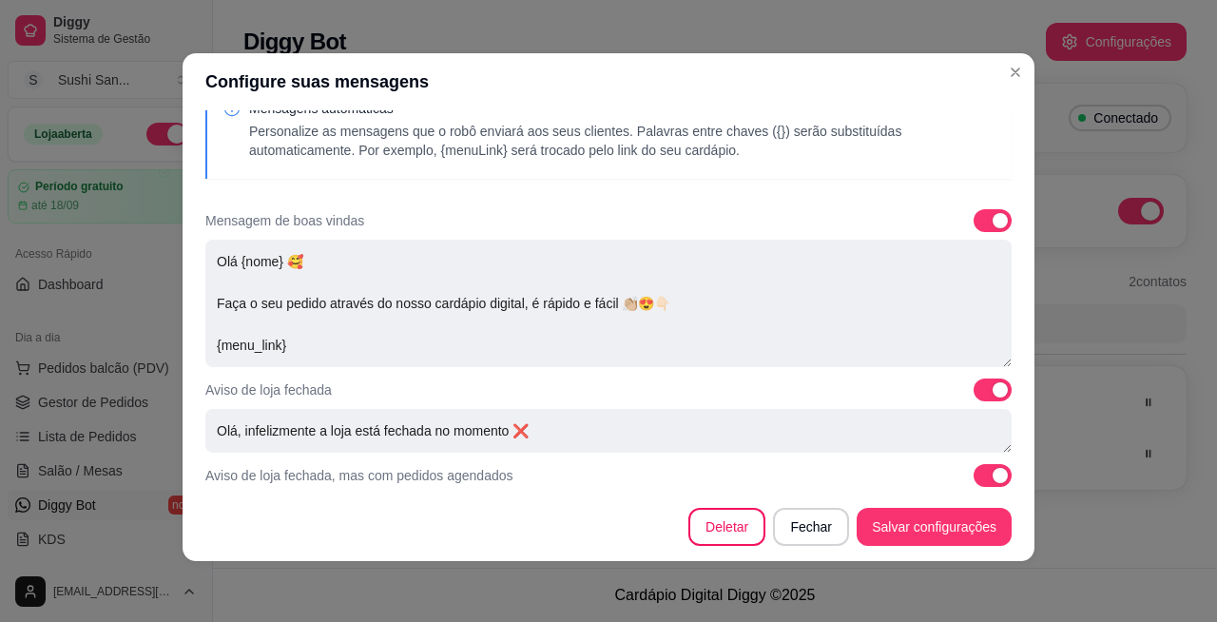
scroll to position [17, 0]
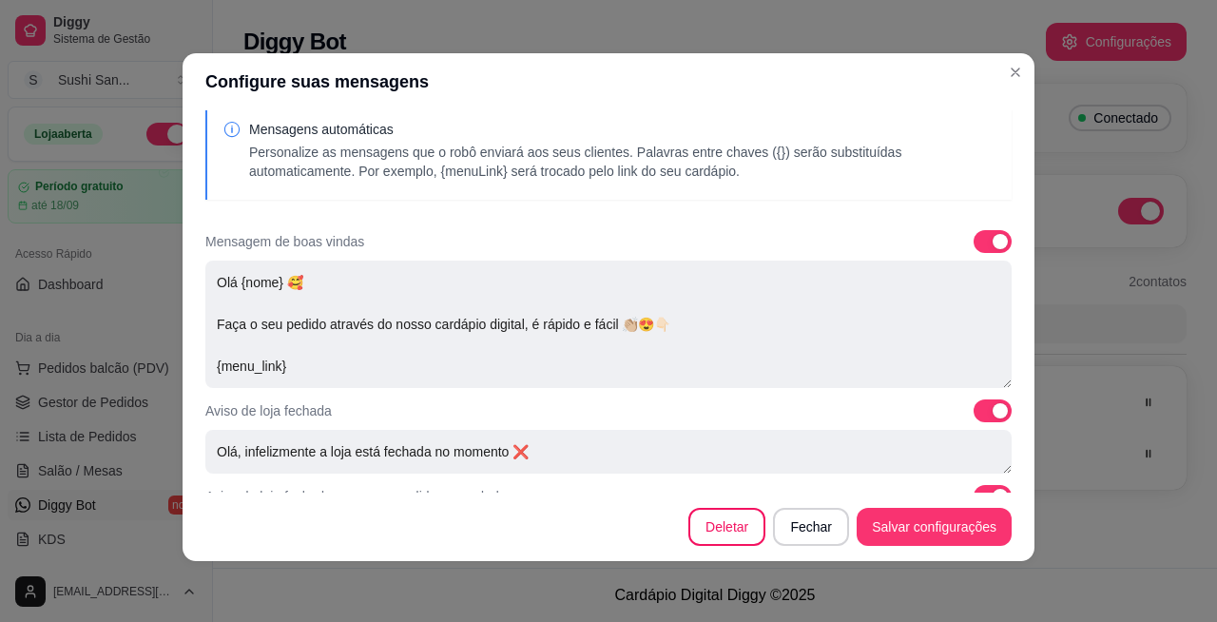
click at [232, 280] on textarea "Olá {nome} 🥰 Faça o seu pedido através do nosso cardápio digital, é rápido e fá…" at bounding box center [608, 323] width 806 height 127
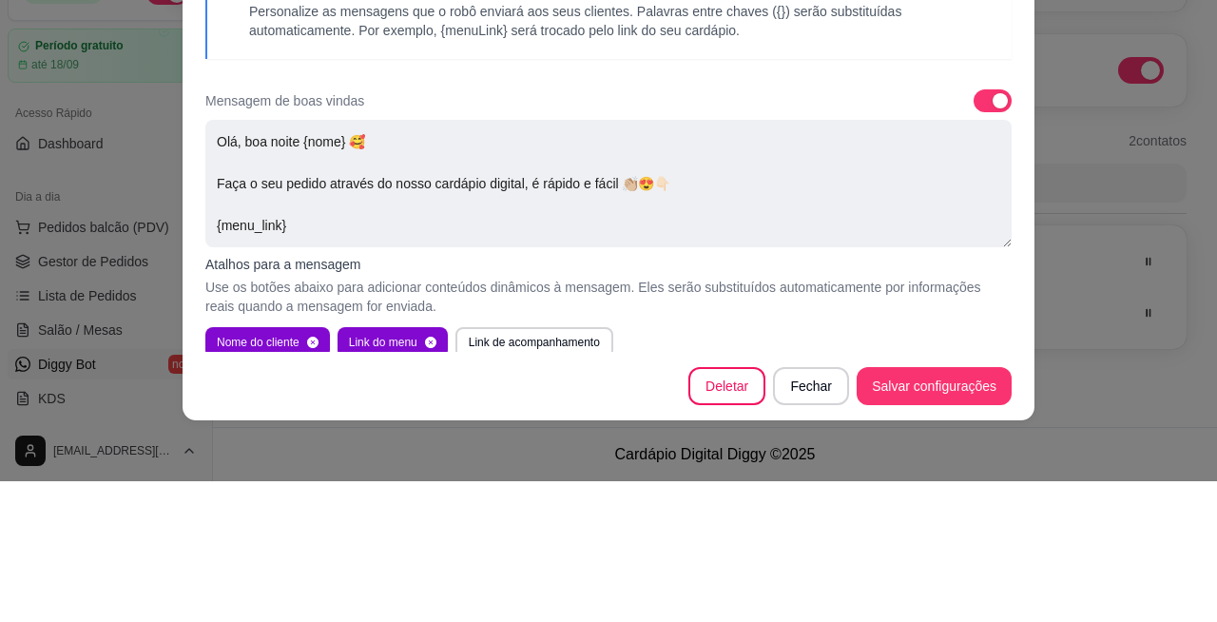
click at [676, 331] on textarea "Olá, boa noite {nome} 🥰 Faça o seu pedido através do nosso cardápio digital, é …" at bounding box center [608, 323] width 806 height 127
click at [660, 327] on textarea "Olá, boa noite {nome} 🥰 Faça o seu pedido através do nosso cardápio digital, é …" at bounding box center [608, 323] width 806 height 127
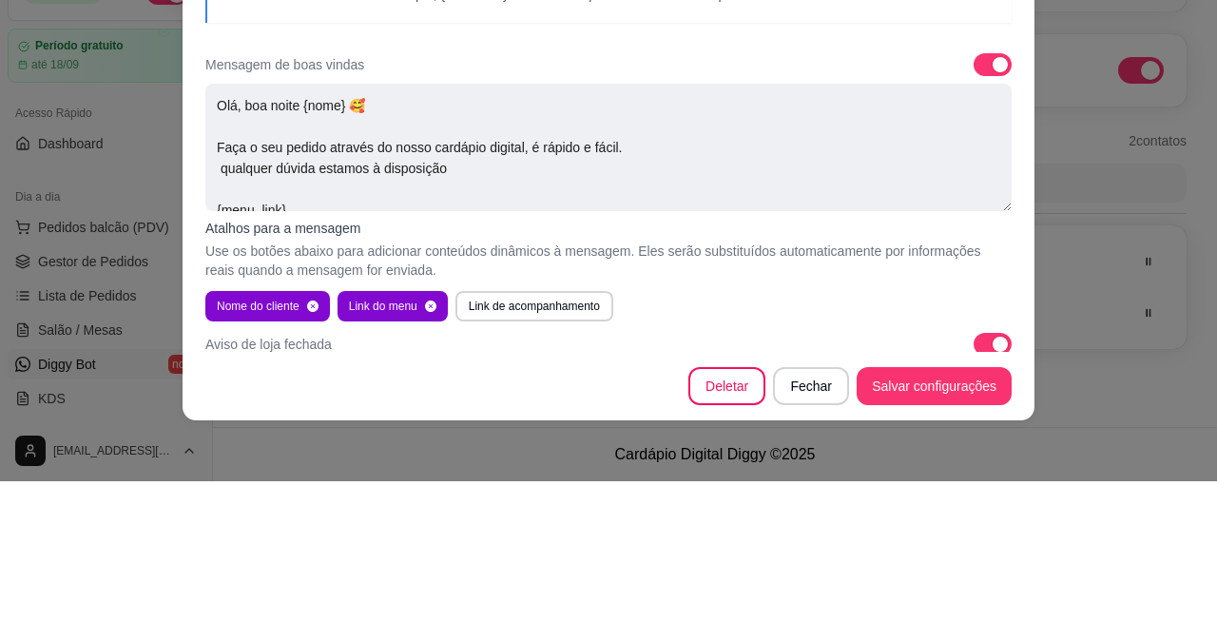
scroll to position [53, 0]
click at [597, 283] on textarea "Olá, boa noite {nome} 🥰 Faça o seu pedido através do nosso cardápio digital, é …" at bounding box center [608, 287] width 806 height 127
type textarea "Olá, boa noite {nome} 🥰 Faça o seu pedido através do nosso cardápio digital, é …"
click at [684, 417] on p "Use os botões abaixo para adicionar conteúdos dinâmicos à mensagem. Eles serão …" at bounding box center [608, 401] width 806 height 38
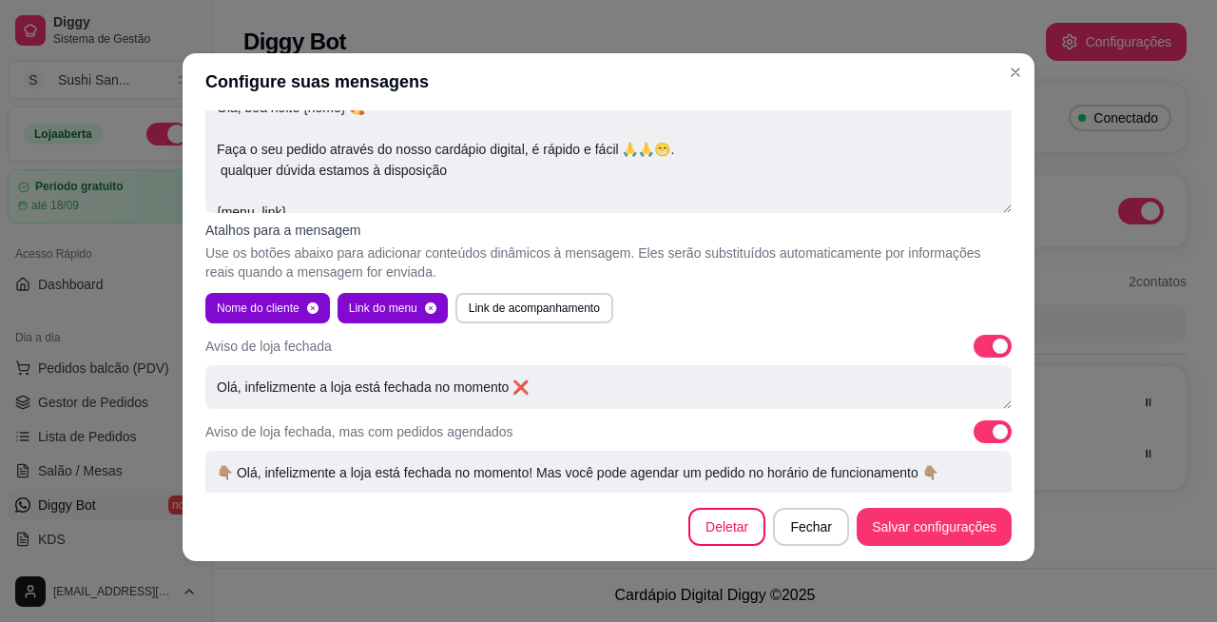
scroll to position [196, 0]
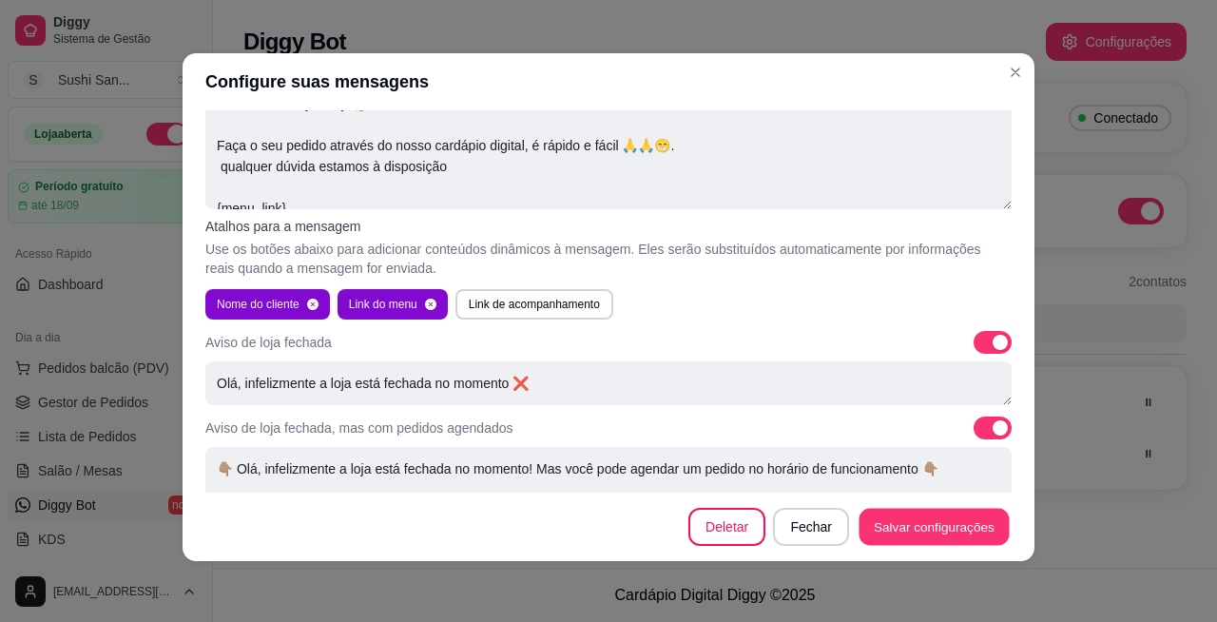
click at [684, 530] on footer "Deletar Fechar Salvar configurações" at bounding box center [609, 526] width 852 height 68
click at [684, 72] on div "Su Sushi [GEOGRAPHIC_DATA] 556793406469:2 Conectado Inteligência Artificial Ati…" at bounding box center [715, 292] width 1004 height 440
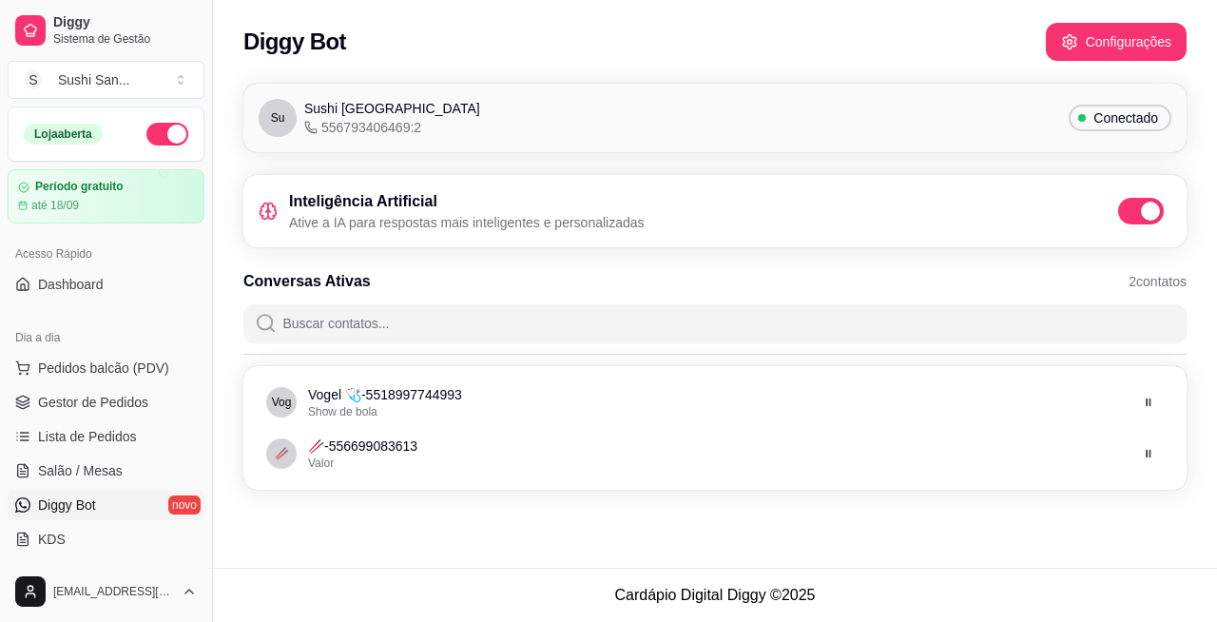
click at [127, 405] on span "Gestor de Pedidos" at bounding box center [93, 402] width 110 height 19
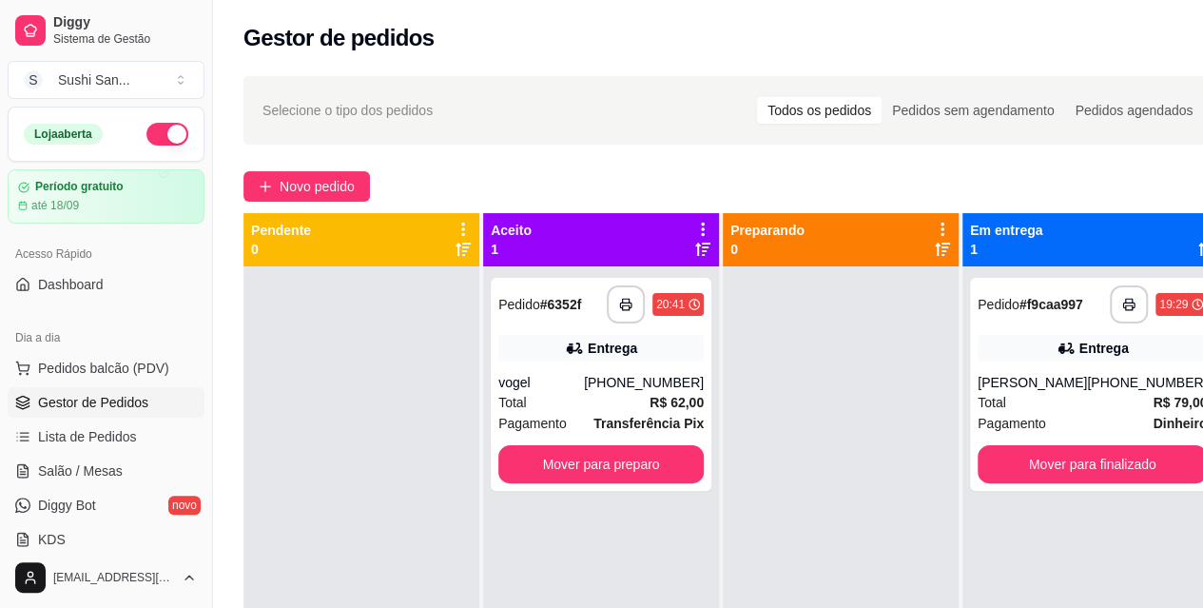
click at [583, 406] on div "Total R$ 62,00" at bounding box center [600, 402] width 205 height 21
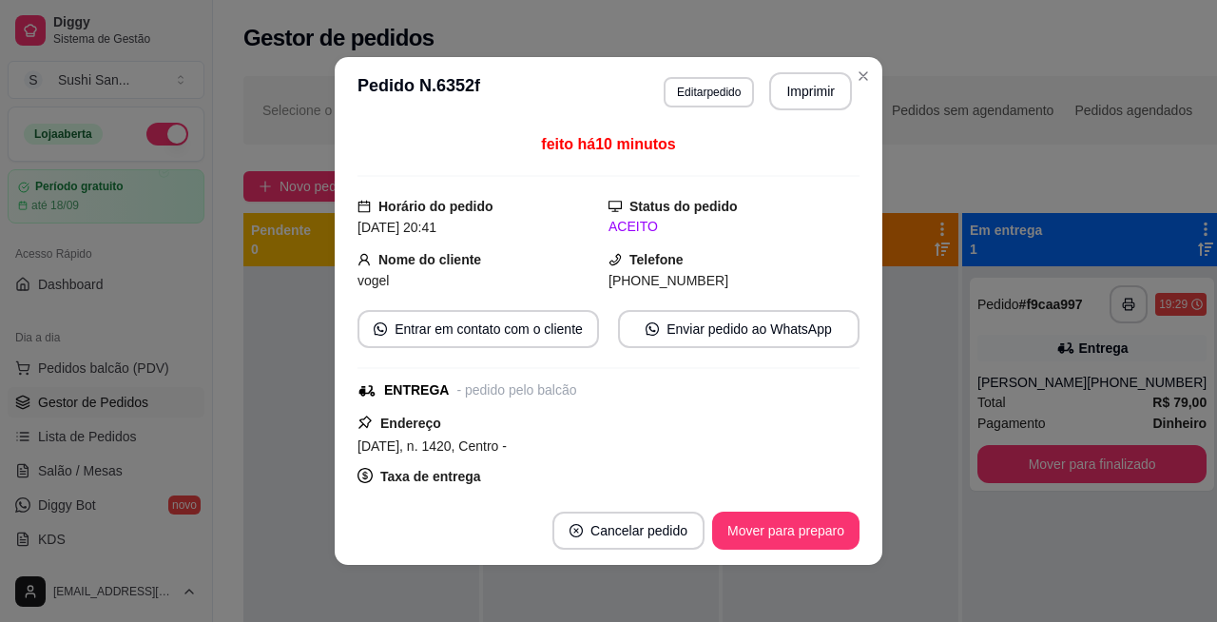
click at [684, 76] on div "Selecione o tipo dos pedidos Todos os pedidos Pedidos sem agendamento Pedidos a…" at bounding box center [733, 110] width 980 height 68
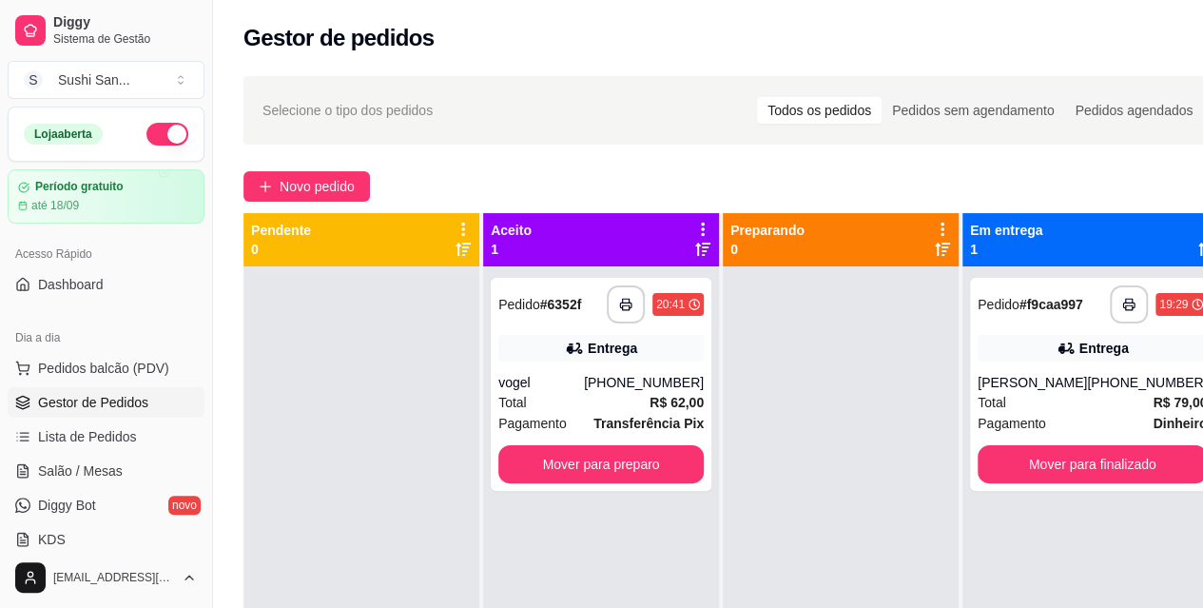
click at [648, 466] on button "Mover para preparo" at bounding box center [600, 464] width 205 height 38
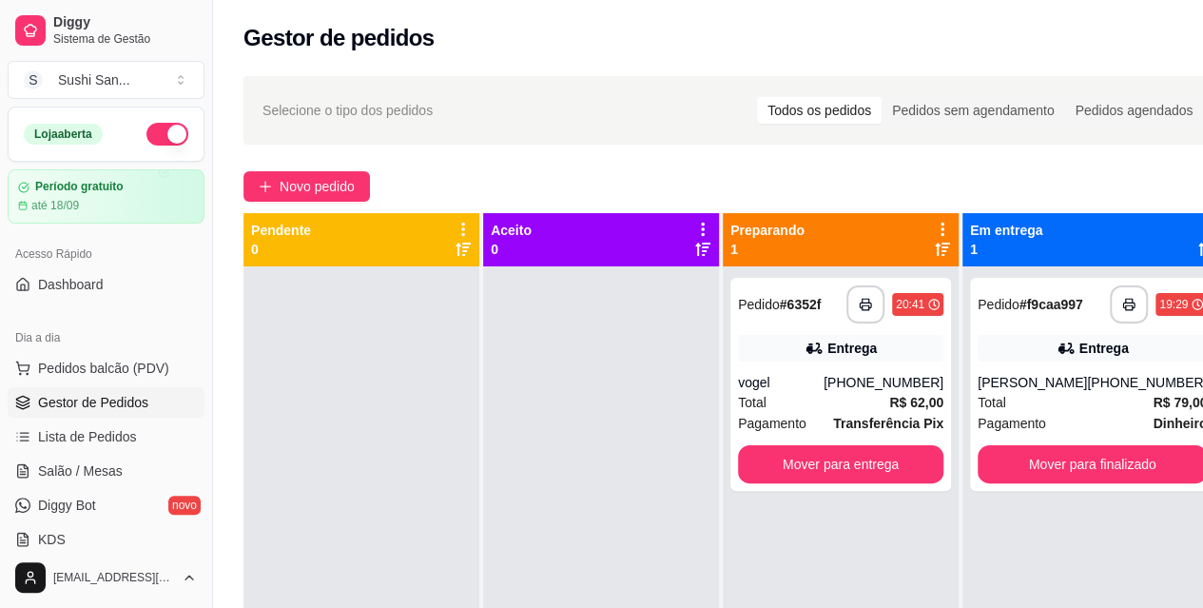
click at [684, 383] on div "vogel" at bounding box center [781, 382] width 86 height 19
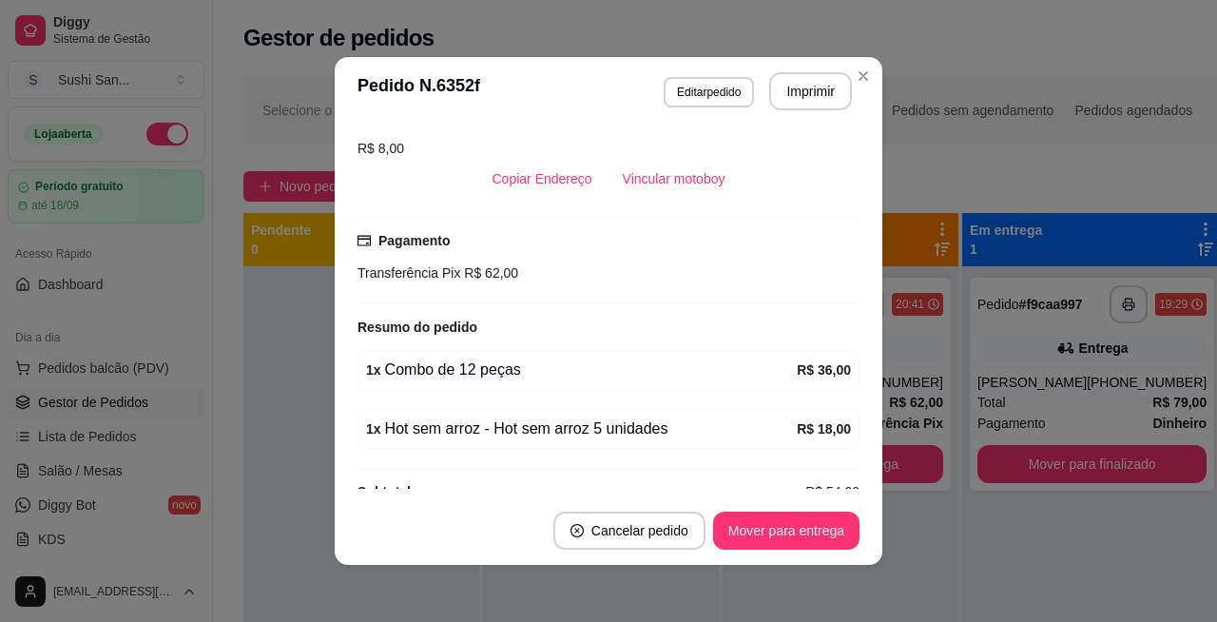
scroll to position [380, 0]
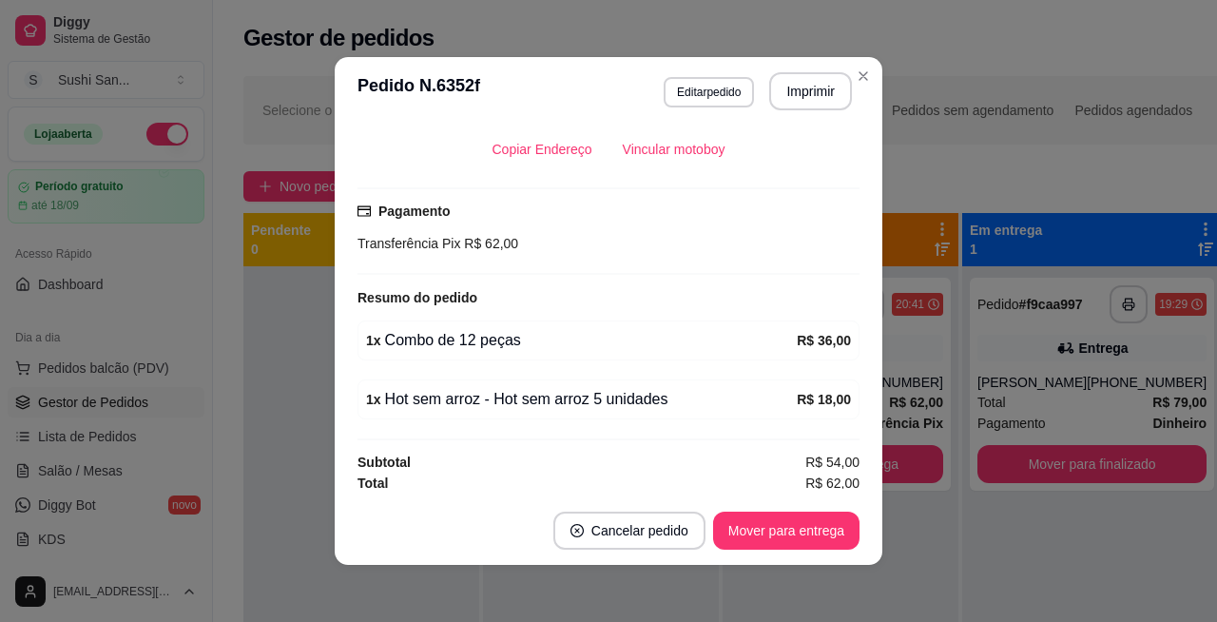
click at [684, 525] on button "Mover para entrega" at bounding box center [786, 530] width 146 height 38
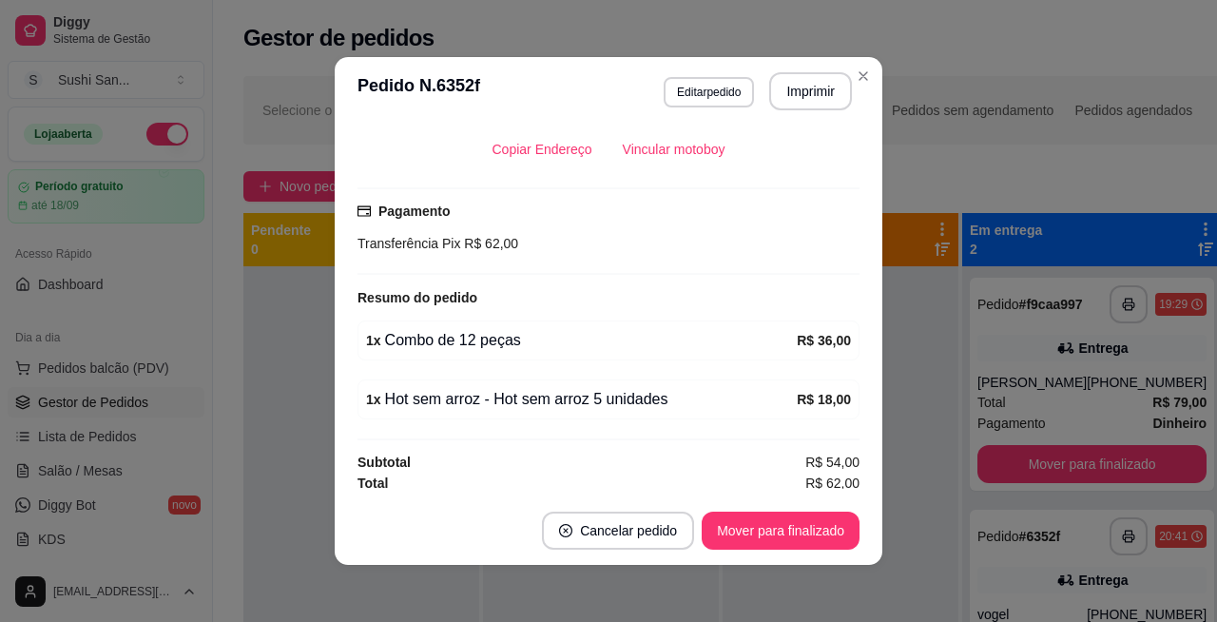
click at [684, 68] on div "**********" at bounding box center [733, 461] width 1041 height 793
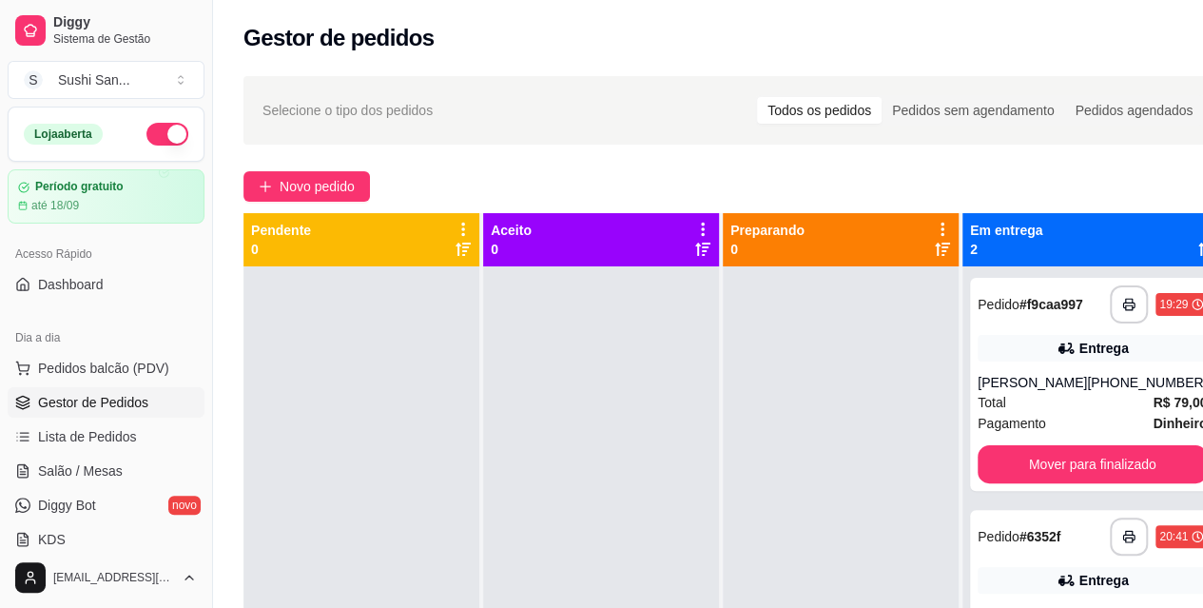
click at [150, 510] on link "Diggy Bot novo" at bounding box center [106, 505] width 197 height 30
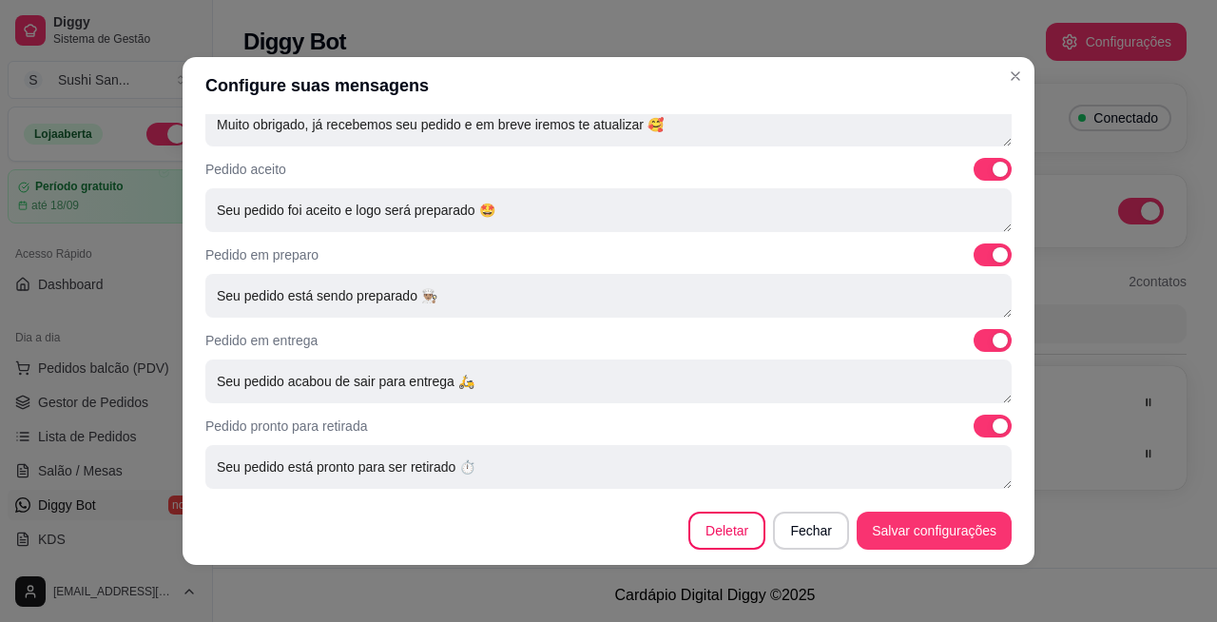
scroll to position [4, 0]
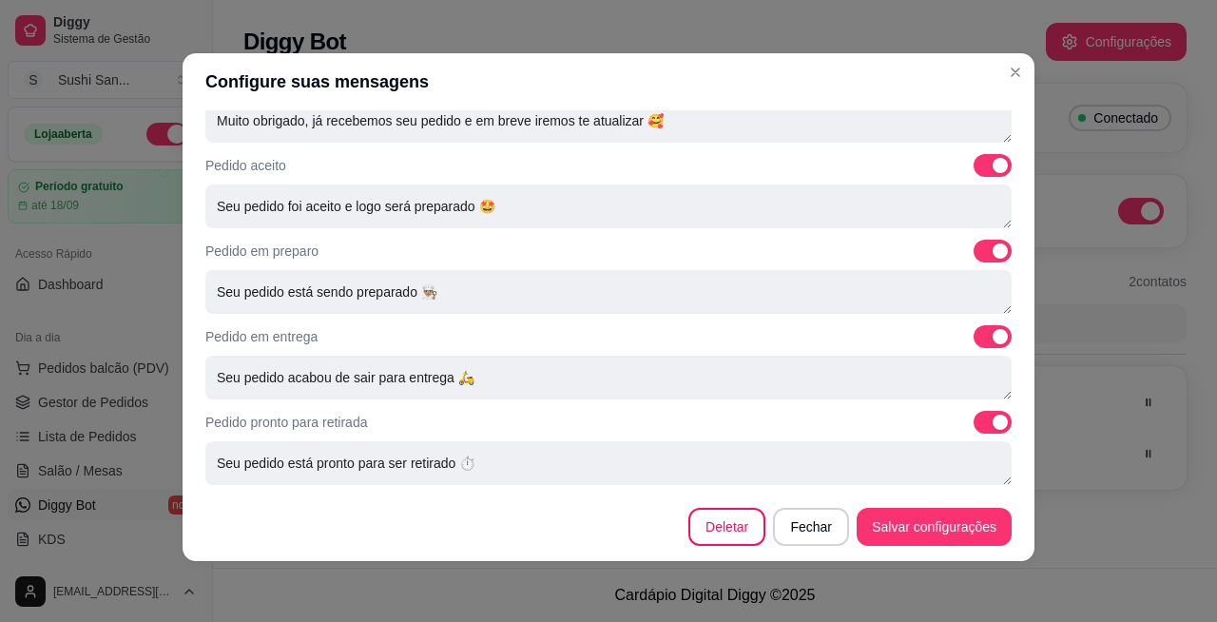
click at [684, 72] on div "Su Sushi [GEOGRAPHIC_DATA] 556793406469:2 Conectado Inteligência Artificial Ati…" at bounding box center [715, 292] width 1004 height 440
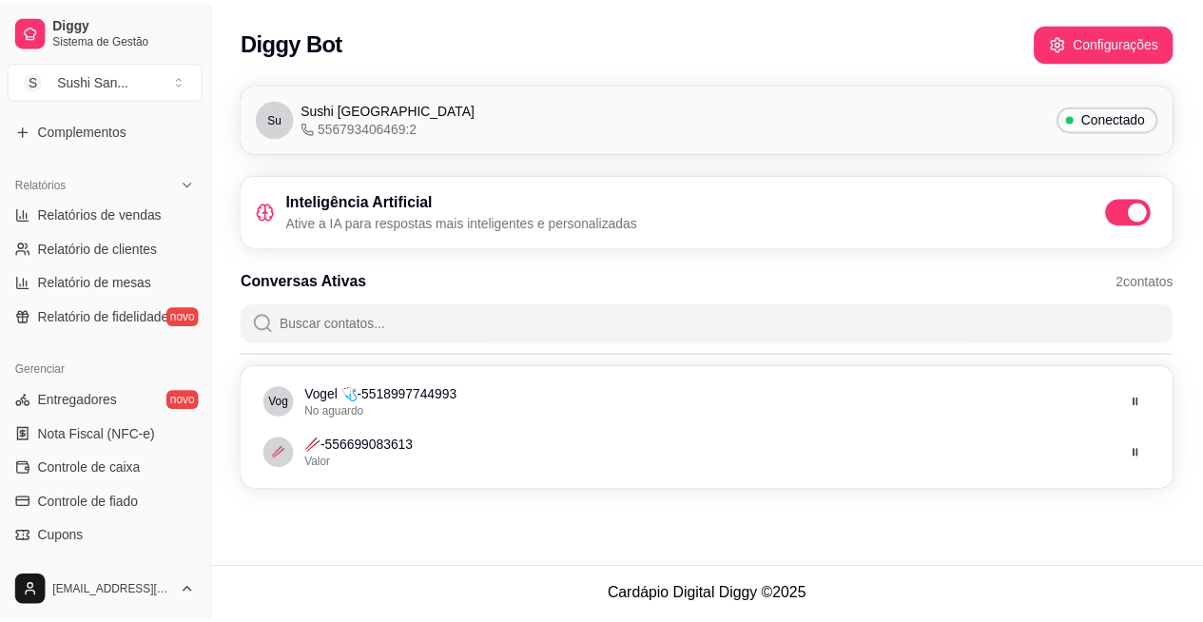
scroll to position [534, 0]
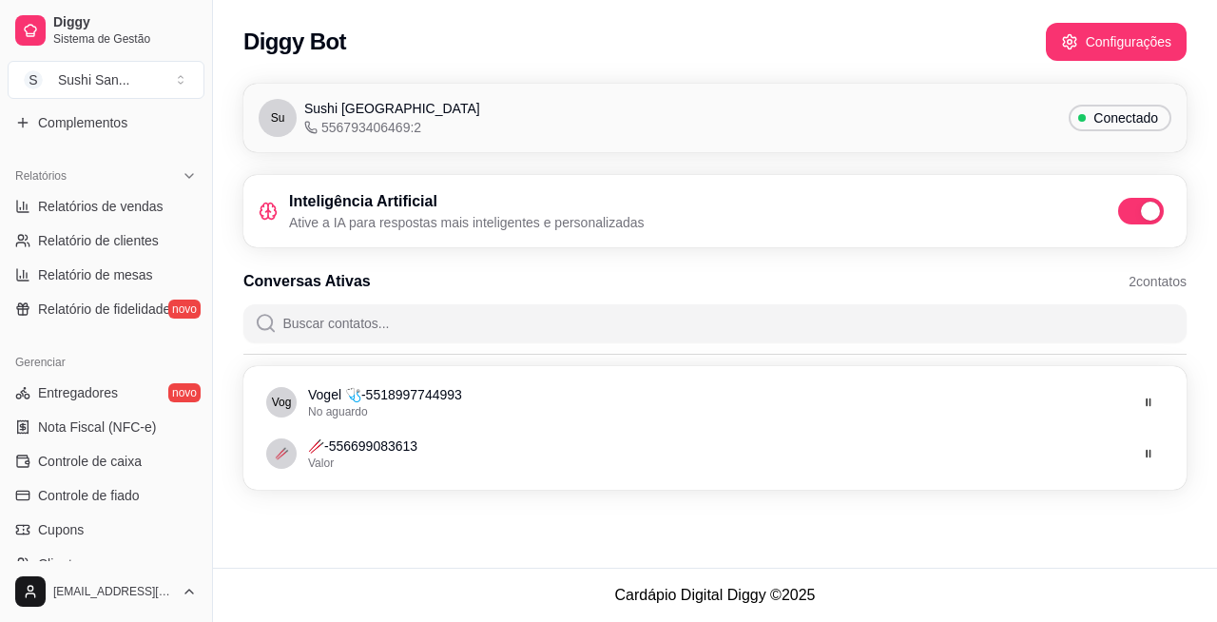
click at [112, 310] on span "Relatório de fidelidade" at bounding box center [104, 308] width 132 height 19
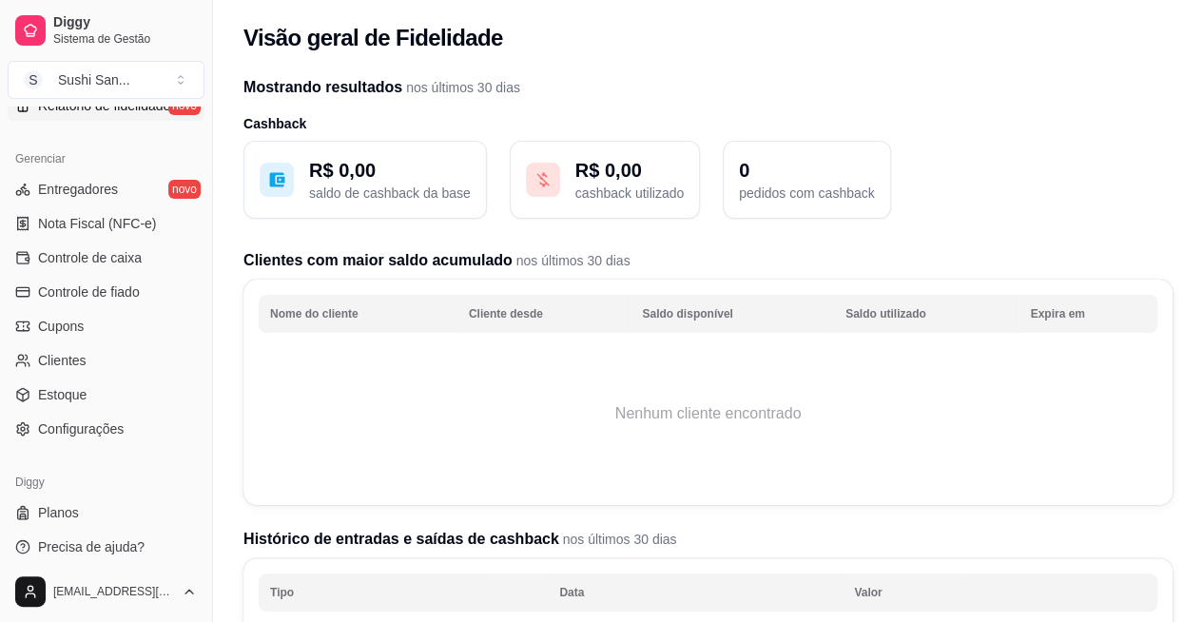
scroll to position [745, 0]
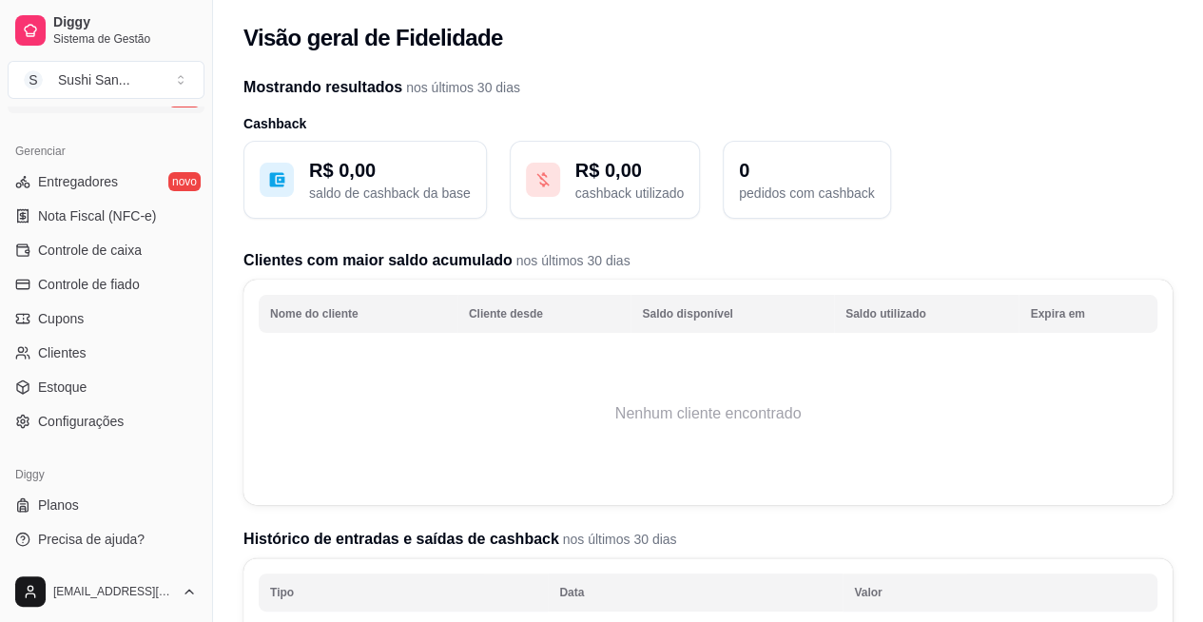
click at [103, 501] on link "Planos" at bounding box center [106, 505] width 197 height 30
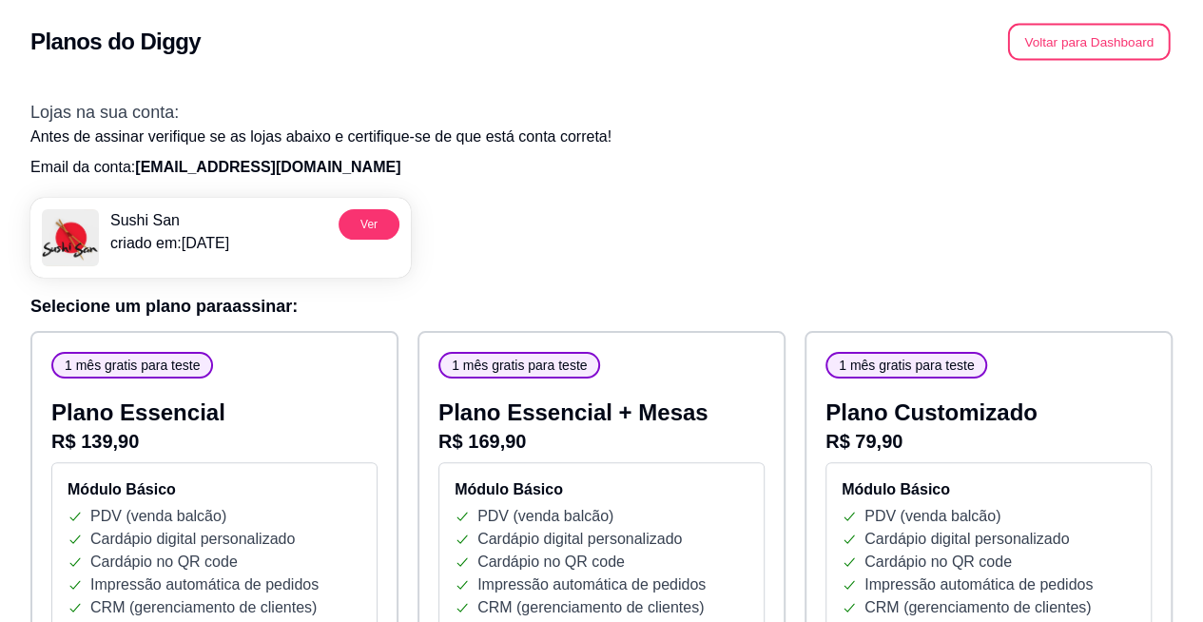
click at [684, 32] on button "Voltar para Dashboard" at bounding box center [1089, 42] width 163 height 37
